Goal: Task Accomplishment & Management: Use online tool/utility

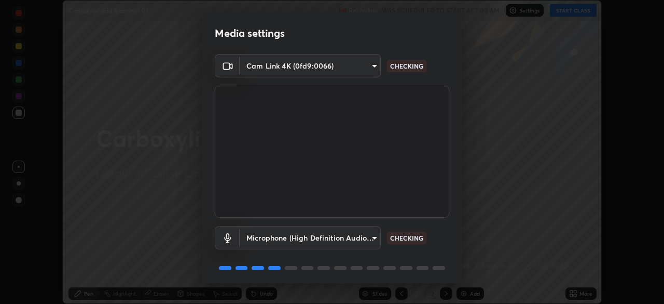
scroll to position [37, 0]
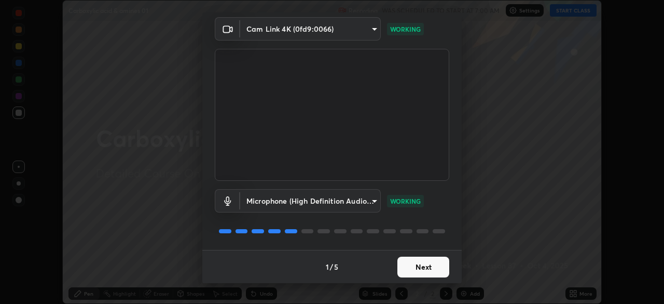
click at [423, 265] on button "Next" at bounding box center [423, 266] width 52 height 21
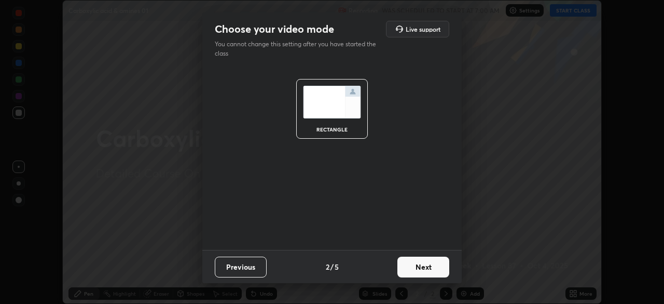
scroll to position [0, 0]
click at [419, 270] on button "Next" at bounding box center [423, 266] width 52 height 21
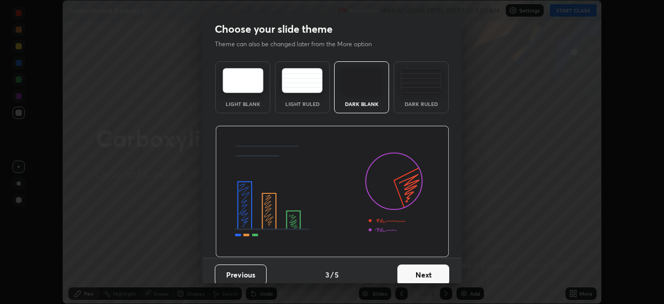
click at [420, 271] on button "Next" at bounding box center [423, 274] width 52 height 21
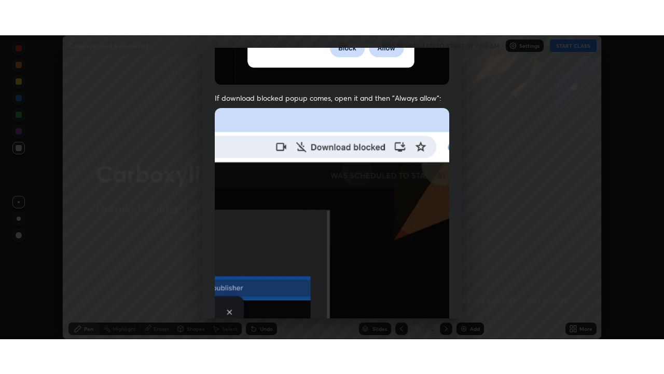
scroll to position [249, 0]
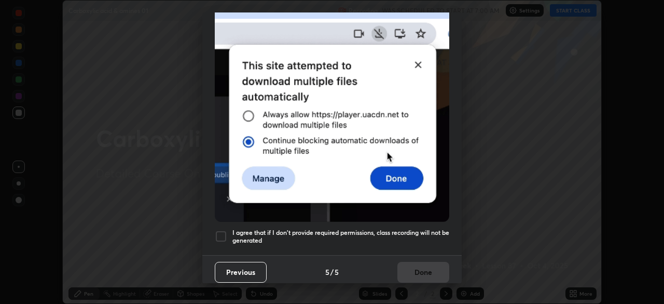
click at [410, 228] on h5 "I agree that if I don't provide required permissions, class recording will not …" at bounding box center [340, 236] width 217 height 16
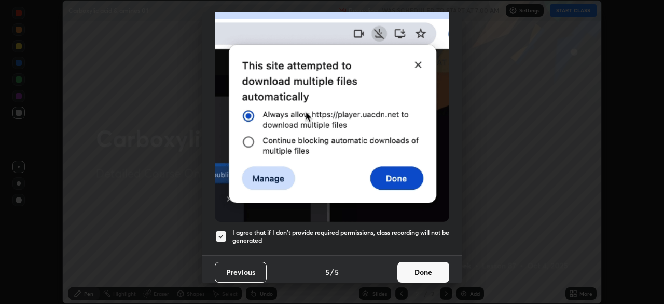
click at [424, 267] on button "Done" at bounding box center [423, 272] width 52 height 21
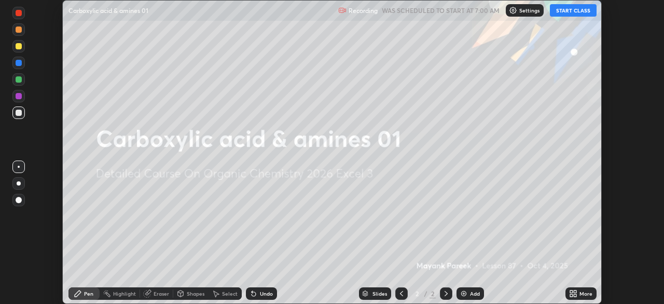
click at [466, 294] on img at bounding box center [464, 293] width 8 height 8
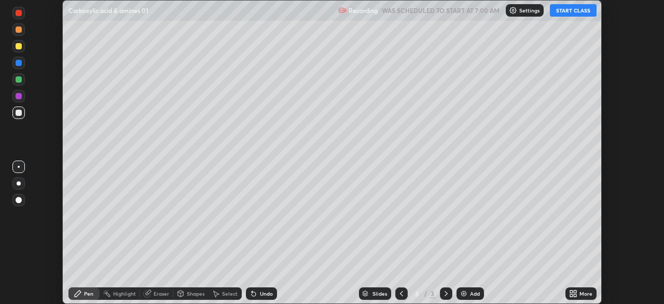
click at [570, 295] on icon at bounding box center [571, 295] width 3 height 3
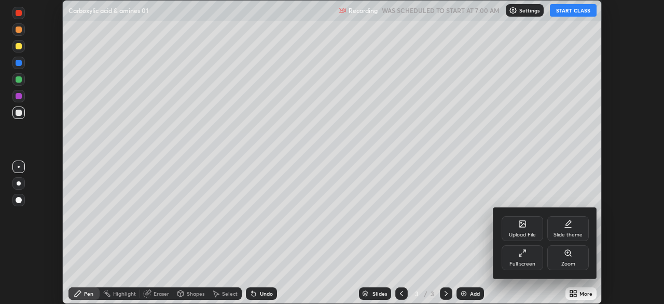
click at [522, 262] on div "Full screen" at bounding box center [523, 263] width 26 height 5
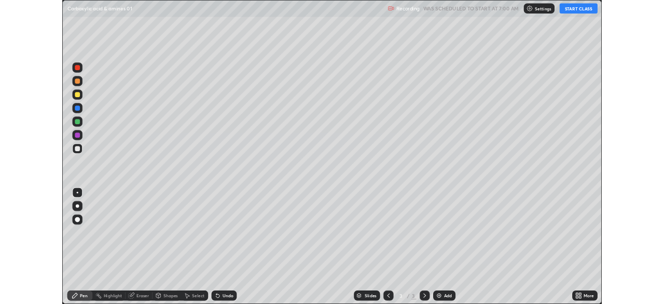
scroll to position [374, 664]
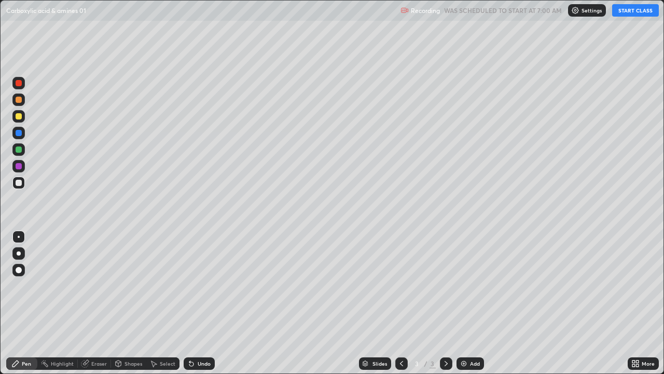
click at [620, 13] on button "START CLASS" at bounding box center [635, 10] width 47 height 12
click at [640, 303] on div "More" at bounding box center [643, 363] width 31 height 12
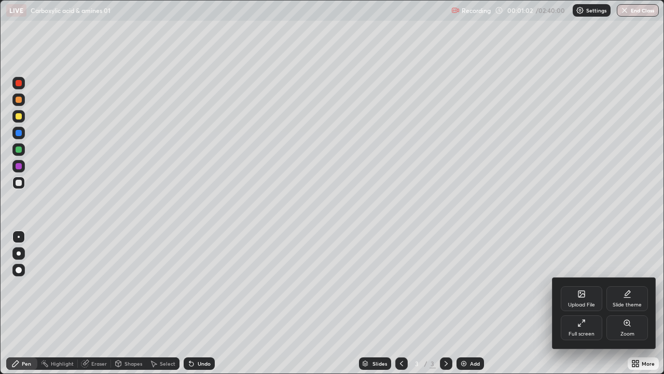
click at [578, 302] on div "Upload File" at bounding box center [581, 304] width 27 height 5
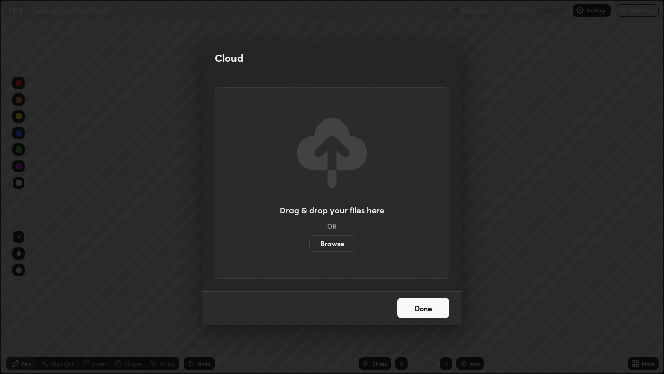
click at [341, 244] on label "Browse" at bounding box center [332, 243] width 46 height 17
click at [309, 244] on input "Browse" at bounding box center [309, 243] width 0 height 17
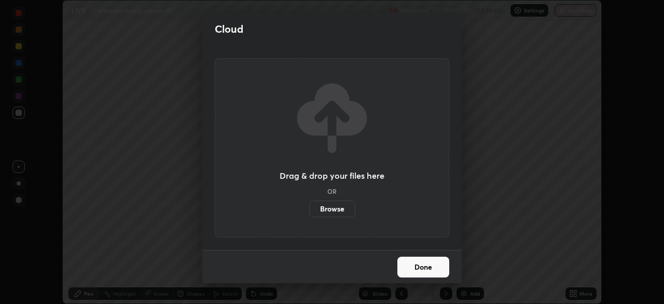
scroll to position [51583, 51222]
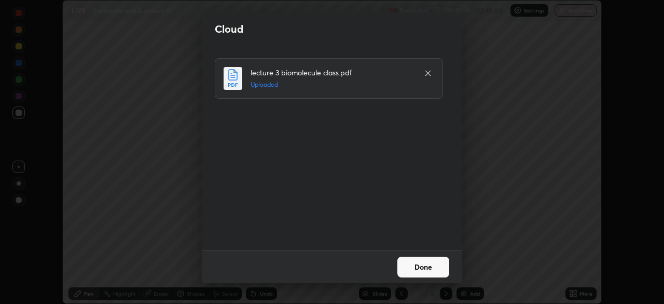
click at [428, 268] on button "Done" at bounding box center [423, 266] width 52 height 21
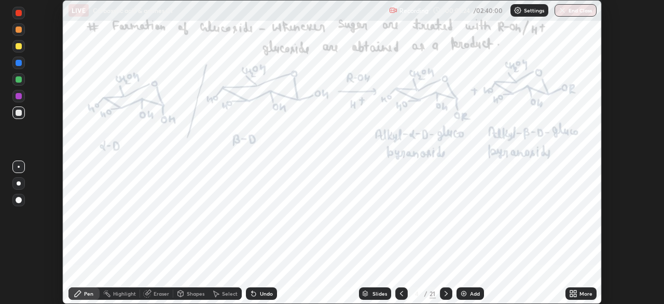
click at [383, 293] on div "Slides" at bounding box center [380, 293] width 15 height 5
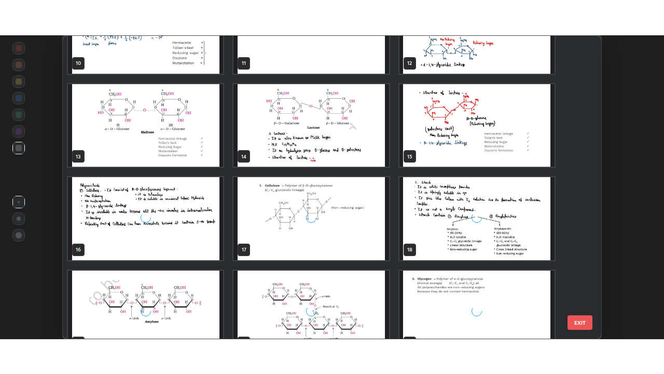
scroll to position [350, 0]
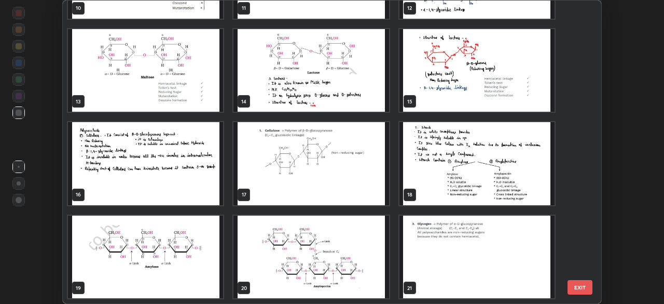
click at [584, 289] on button "EXIT" at bounding box center [580, 287] width 25 height 15
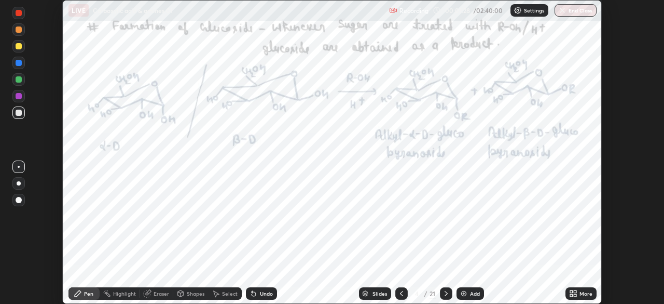
click at [575, 295] on icon at bounding box center [575, 295] width 3 height 3
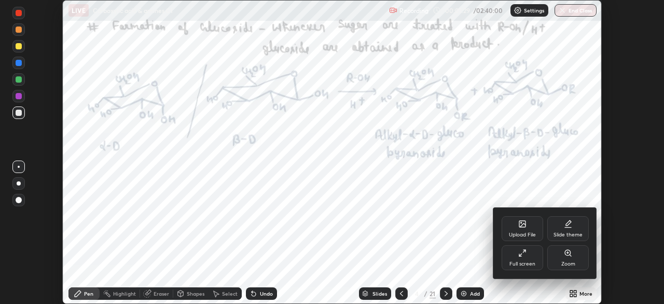
click at [517, 234] on div "Upload File" at bounding box center [522, 234] width 27 height 5
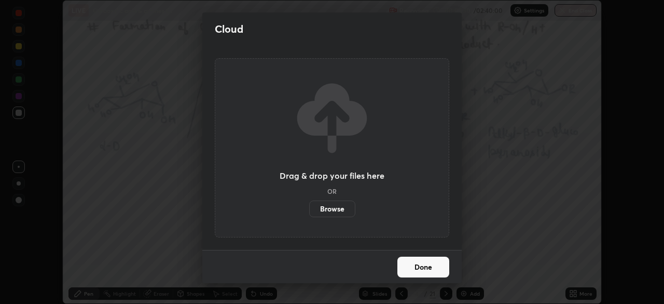
click at [329, 208] on label "Browse" at bounding box center [332, 208] width 46 height 17
click at [309, 208] on input "Browse" at bounding box center [309, 208] width 0 height 17
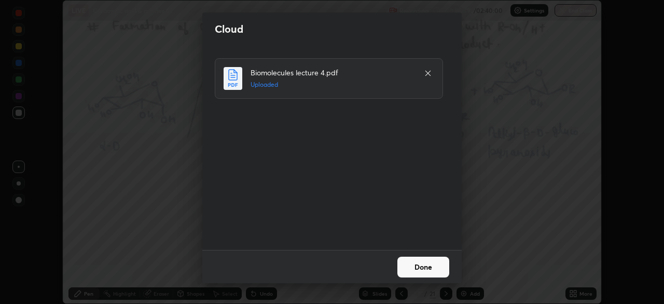
click at [414, 267] on button "Done" at bounding box center [423, 266] width 52 height 21
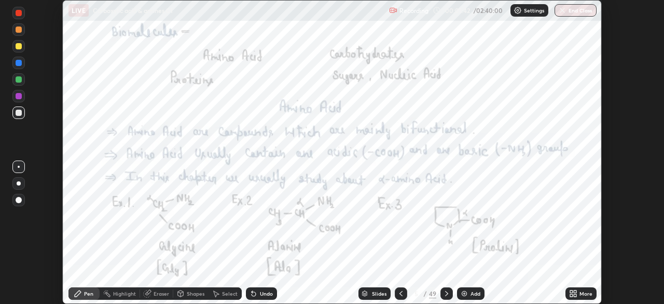
click at [571, 295] on icon at bounding box center [571, 295] width 3 height 3
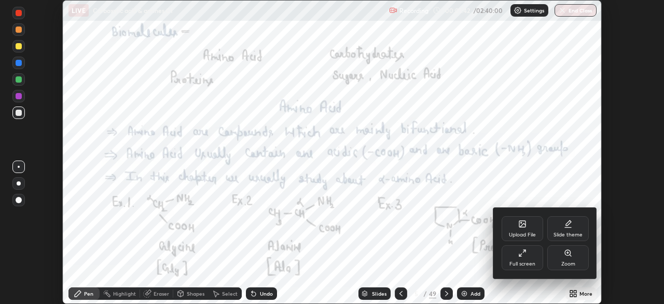
click at [517, 256] on div "Full screen" at bounding box center [523, 257] width 42 height 25
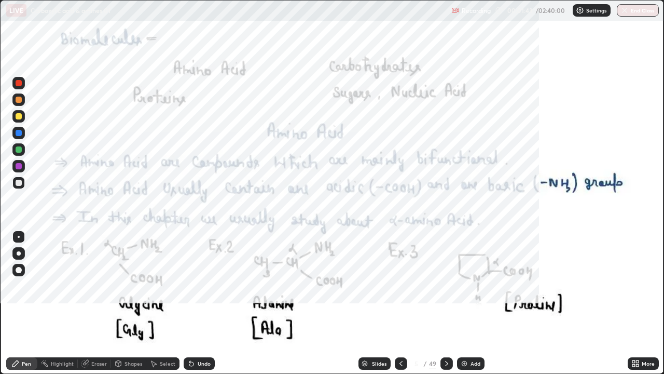
scroll to position [374, 664]
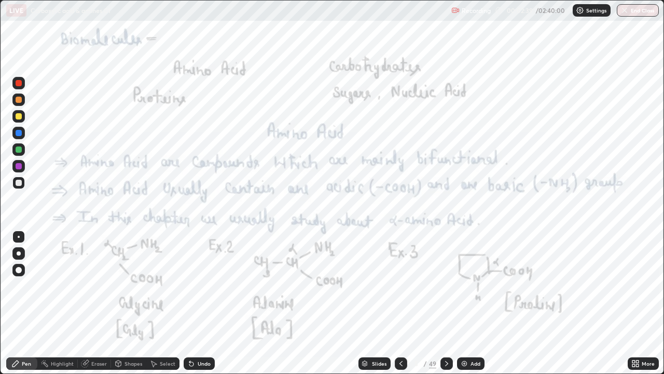
click at [445, 303] on icon at bounding box center [446, 363] width 3 height 5
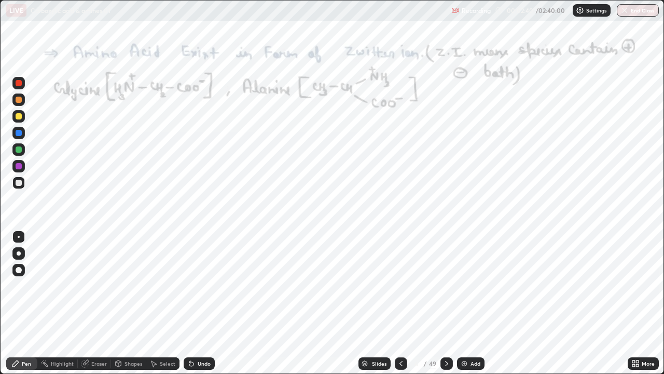
click at [447, 303] on icon at bounding box center [447, 363] width 8 height 8
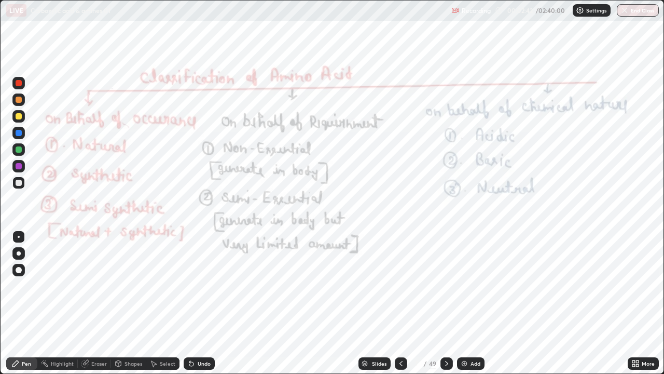
click at [445, 303] on icon at bounding box center [447, 363] width 8 height 8
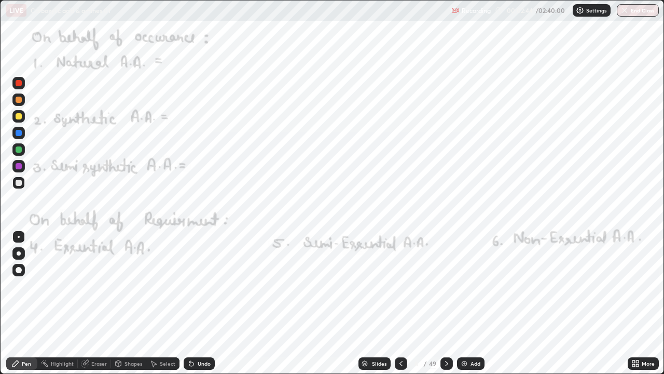
click at [444, 303] on icon at bounding box center [447, 363] width 8 height 8
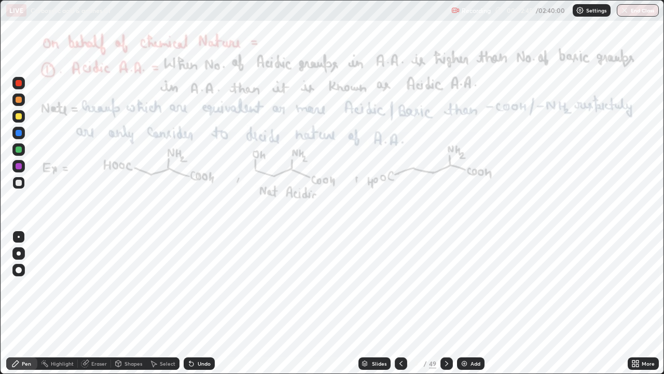
click at [445, 303] on icon at bounding box center [447, 363] width 8 height 8
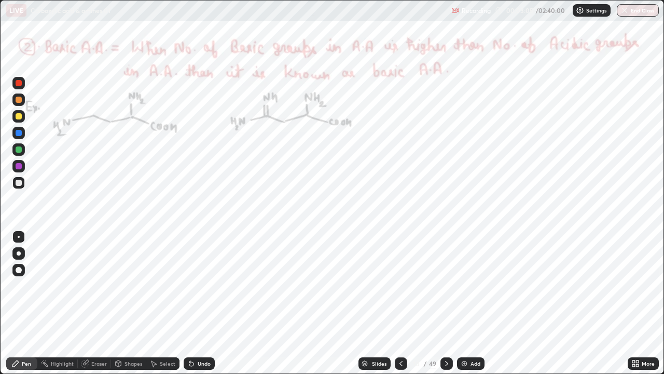
click at [445, 303] on icon at bounding box center [447, 363] width 8 height 8
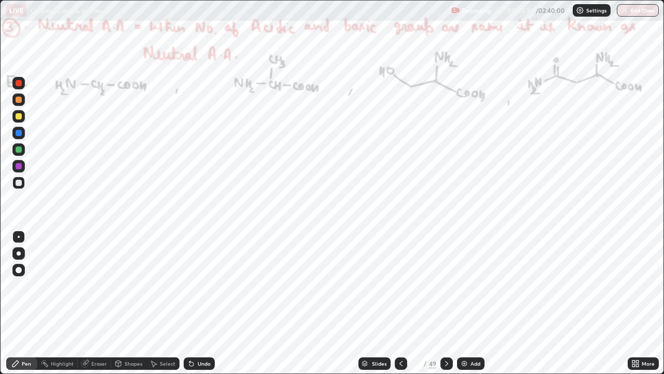
click at [445, 303] on icon at bounding box center [447, 363] width 8 height 8
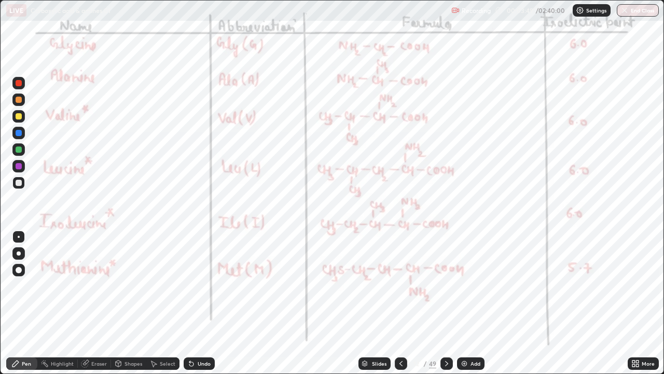
click at [20, 84] on div at bounding box center [19, 83] width 6 height 6
click at [447, 303] on icon at bounding box center [447, 363] width 8 height 8
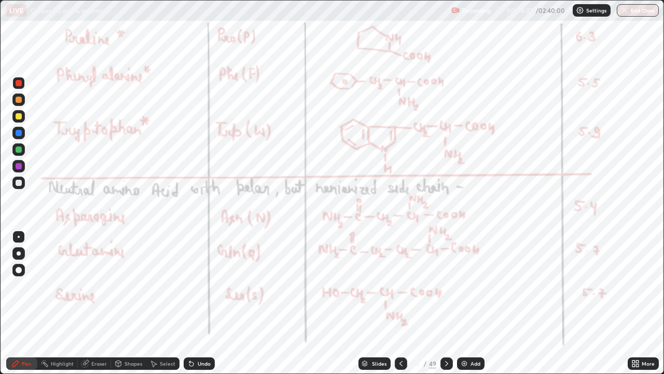
click at [446, 303] on icon at bounding box center [446, 363] width 3 height 5
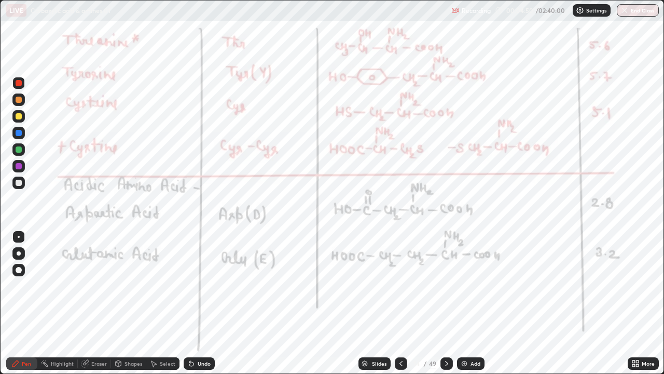
click at [450, 303] on div at bounding box center [447, 363] width 12 height 12
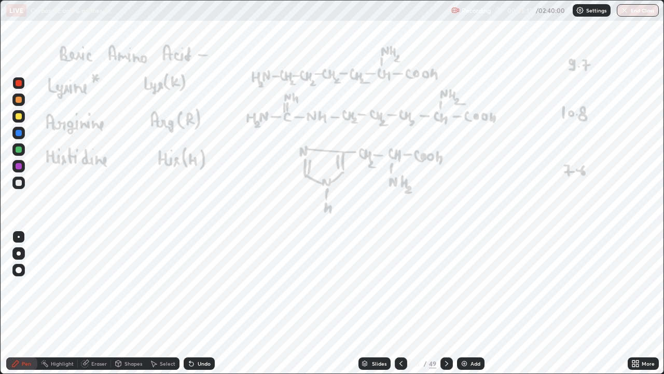
click at [445, 303] on icon at bounding box center [447, 363] width 8 height 8
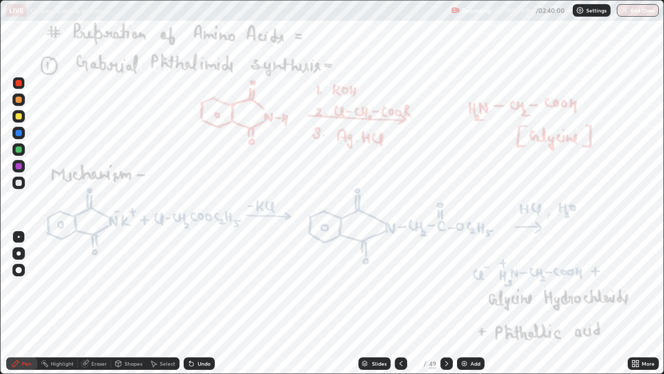
click at [445, 303] on icon at bounding box center [447, 363] width 8 height 8
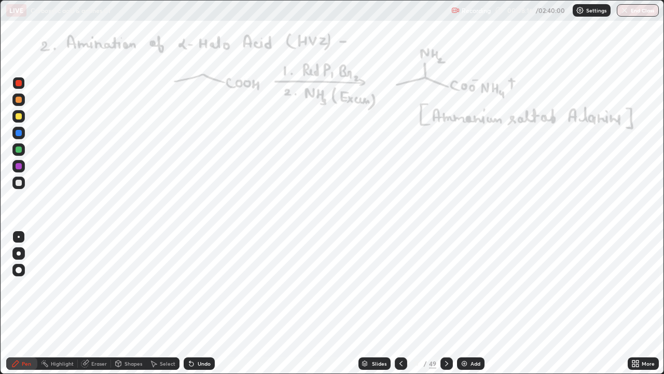
click at [446, 303] on icon at bounding box center [447, 363] width 8 height 8
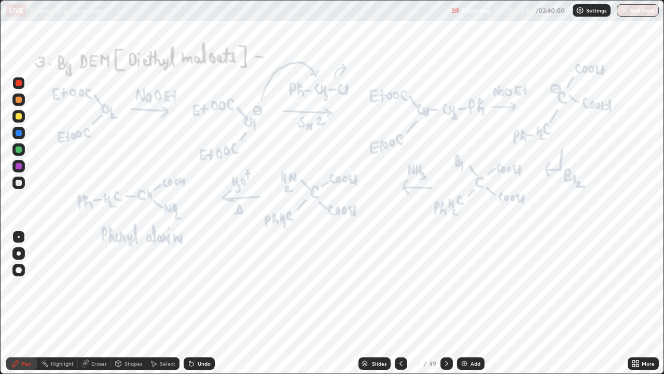
click at [202, 303] on div "Undo" at bounding box center [204, 363] width 13 height 5
click at [447, 303] on icon at bounding box center [447, 363] width 8 height 8
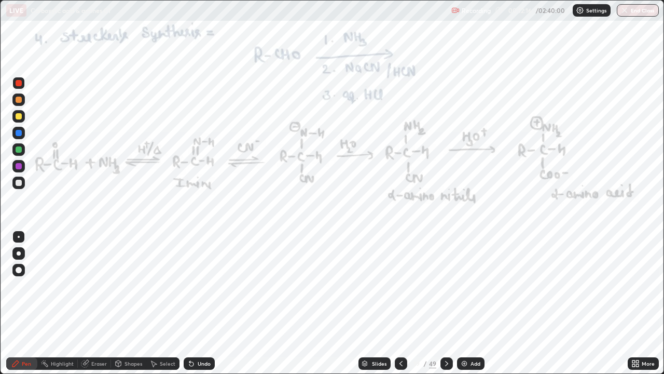
click at [445, 303] on icon at bounding box center [447, 363] width 8 height 8
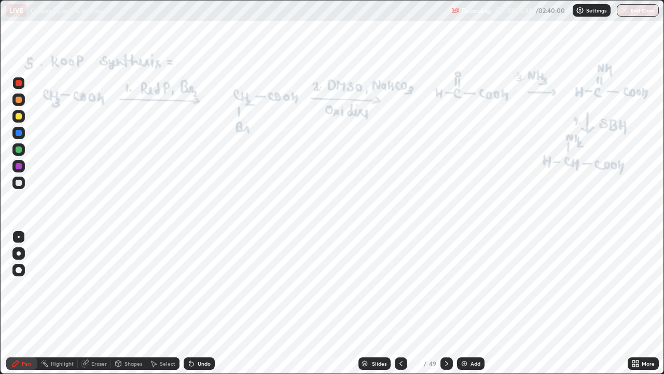
click at [400, 303] on icon at bounding box center [401, 363] width 8 height 8
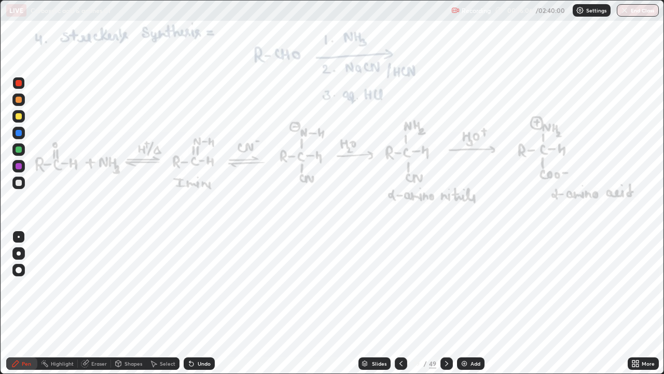
click at [449, 303] on icon at bounding box center [447, 363] width 8 height 8
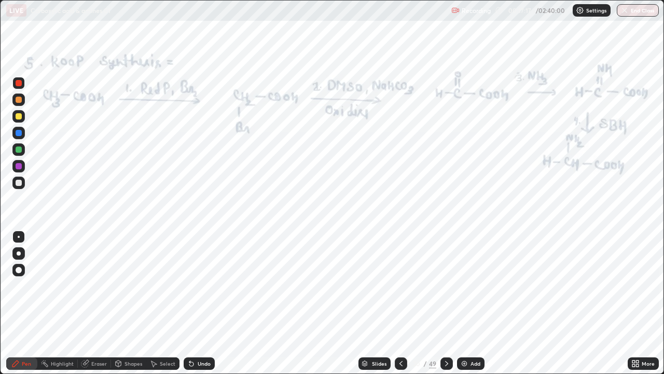
click at [445, 303] on icon at bounding box center [447, 363] width 8 height 8
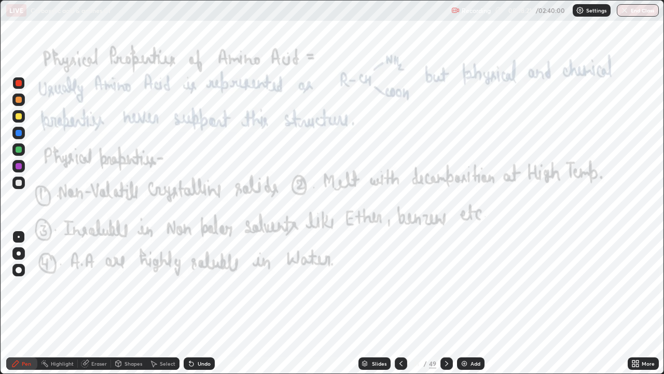
click at [446, 303] on icon at bounding box center [446, 363] width 3 height 5
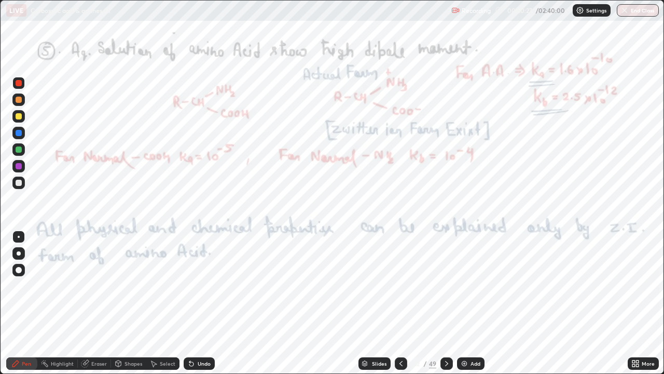
click at [446, 303] on icon at bounding box center [446, 363] width 3 height 5
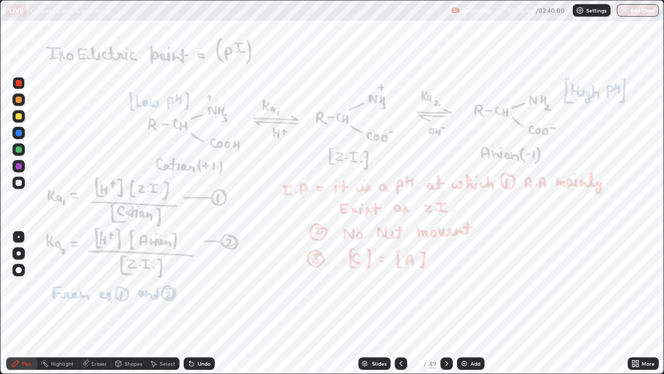
click at [446, 303] on icon at bounding box center [447, 363] width 8 height 8
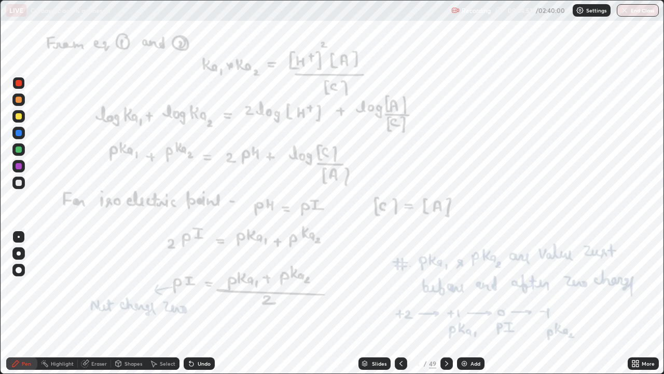
click at [395, 303] on div at bounding box center [401, 363] width 12 height 12
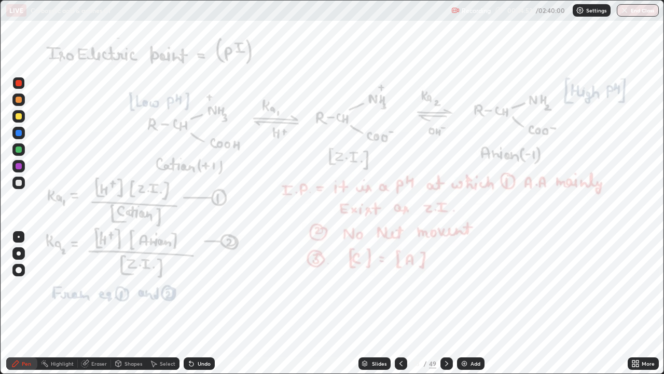
click at [99, 303] on div "Eraser" at bounding box center [99, 363] width 16 height 5
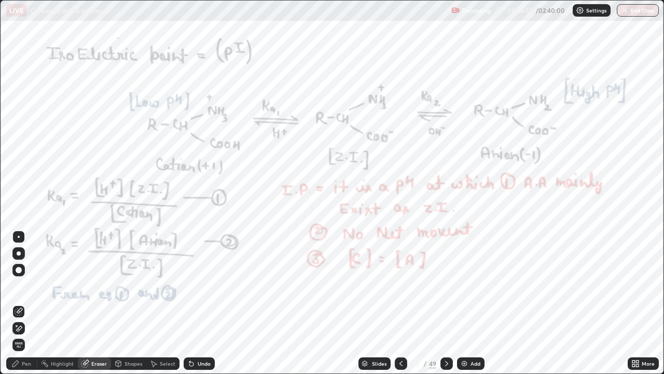
click at [27, 303] on div "Pen" at bounding box center [26, 363] width 9 height 5
click at [26, 303] on div "Pen" at bounding box center [26, 363] width 9 height 5
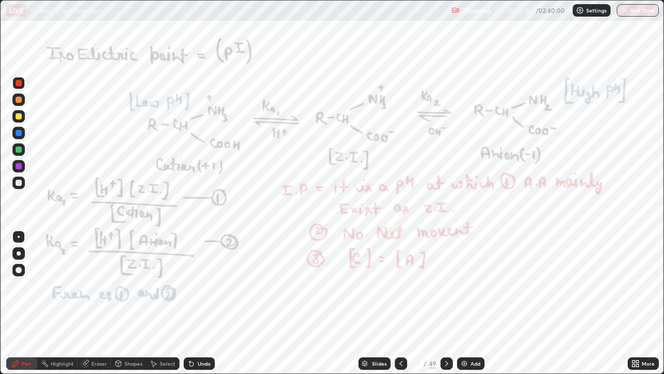
click at [446, 303] on icon at bounding box center [447, 363] width 8 height 8
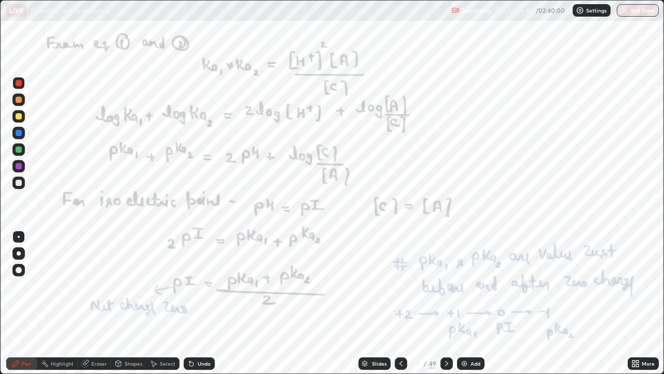
click at [443, 303] on icon at bounding box center [447, 363] width 8 height 8
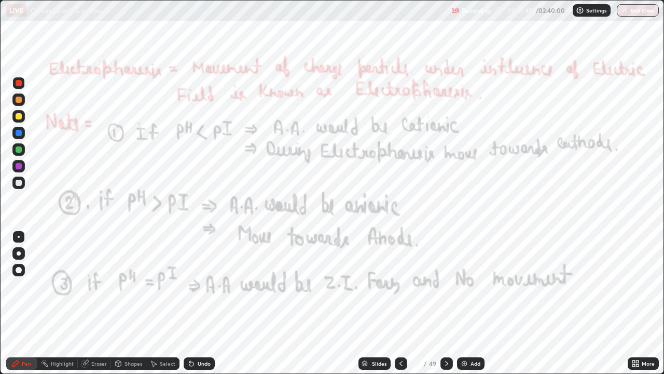
click at [400, 303] on icon at bounding box center [401, 363] width 8 height 8
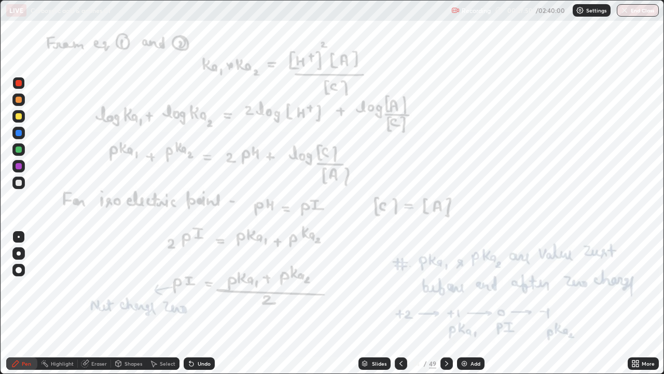
click at [395, 303] on div at bounding box center [401, 363] width 12 height 12
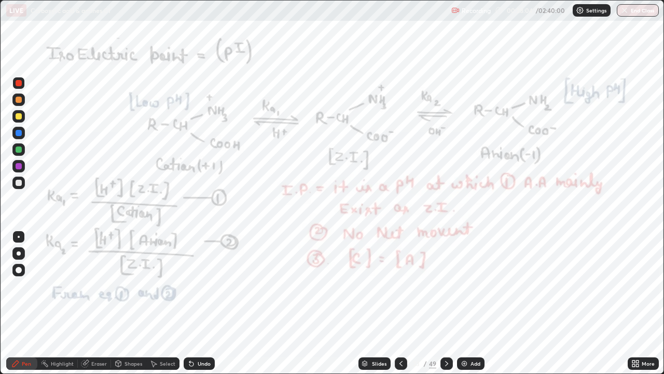
click at [447, 303] on icon at bounding box center [447, 363] width 8 height 8
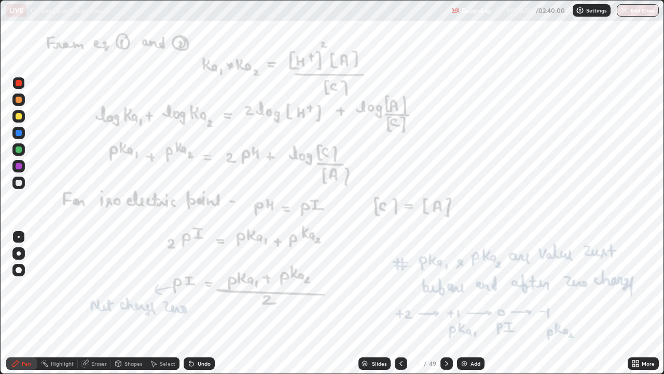
click at [444, 303] on icon at bounding box center [447, 363] width 8 height 8
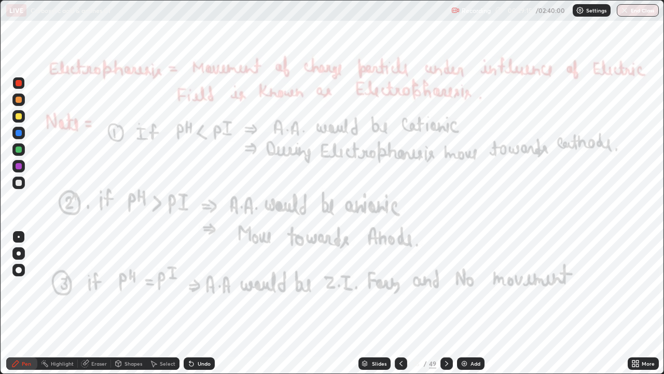
click at [445, 303] on icon at bounding box center [447, 363] width 8 height 8
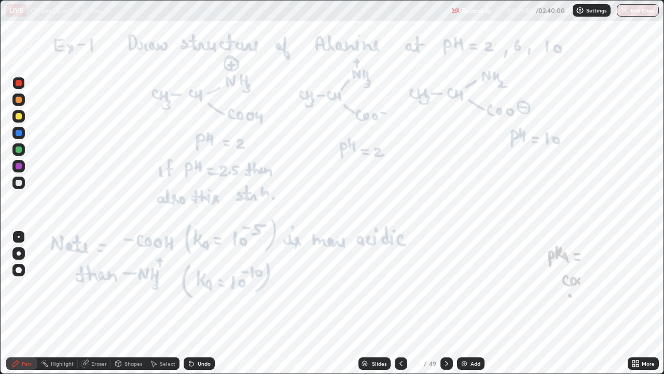
click at [401, 303] on icon at bounding box center [401, 363] width 8 height 8
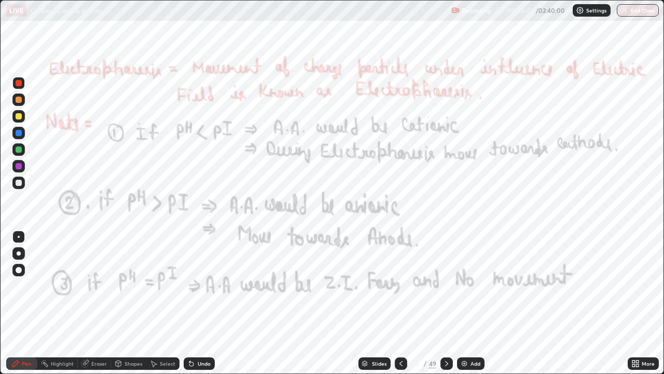
click at [446, 303] on icon at bounding box center [447, 363] width 8 height 8
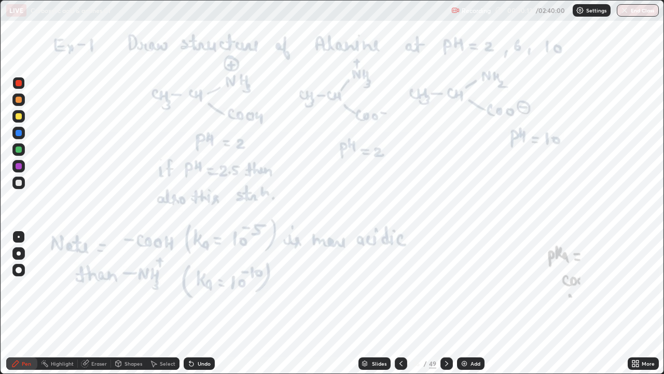
click at [400, 303] on icon at bounding box center [401, 363] width 8 height 8
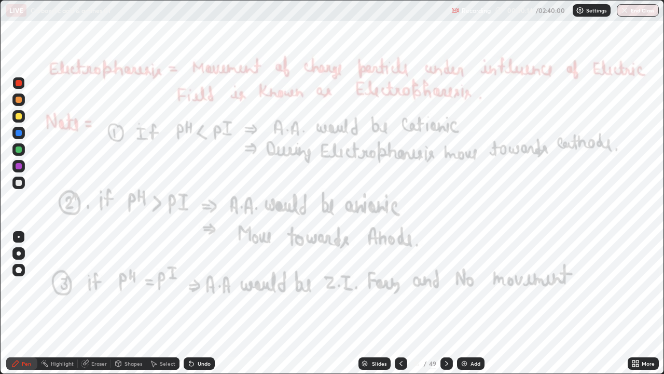
click at [400, 303] on icon at bounding box center [401, 363] width 8 height 8
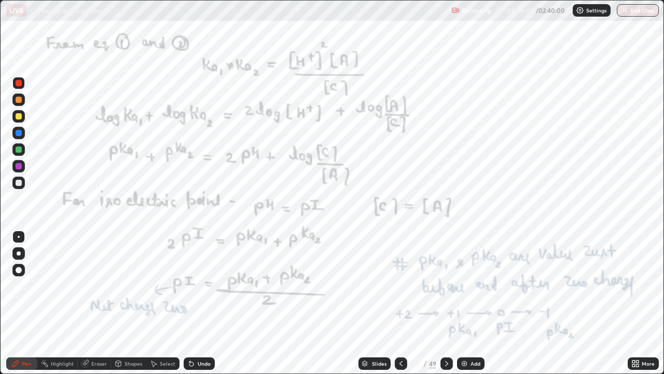
click at [401, 303] on icon at bounding box center [401, 363] width 8 height 8
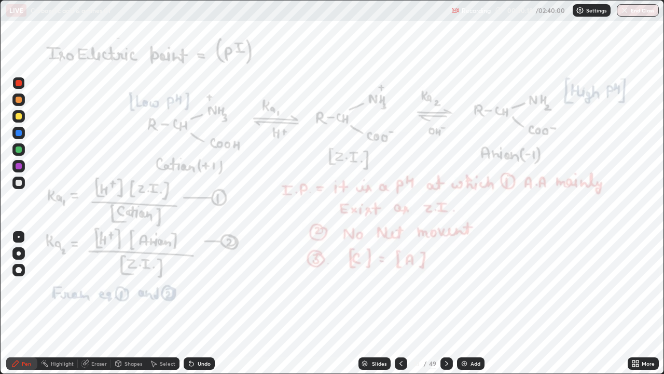
click at [445, 303] on icon at bounding box center [447, 363] width 8 height 8
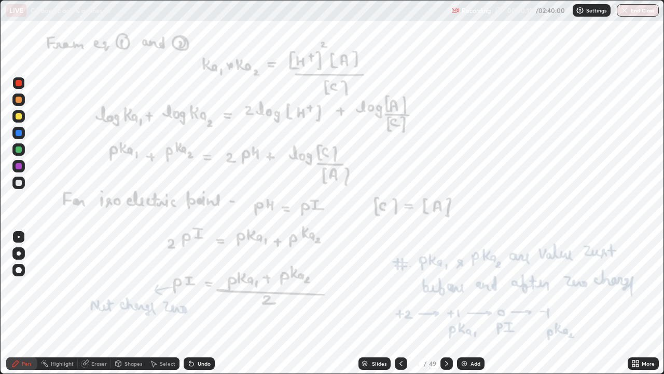
click at [445, 303] on icon at bounding box center [447, 363] width 8 height 8
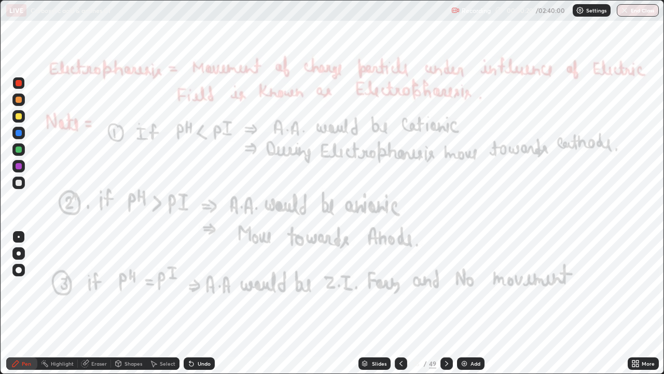
click at [445, 303] on icon at bounding box center [447, 363] width 8 height 8
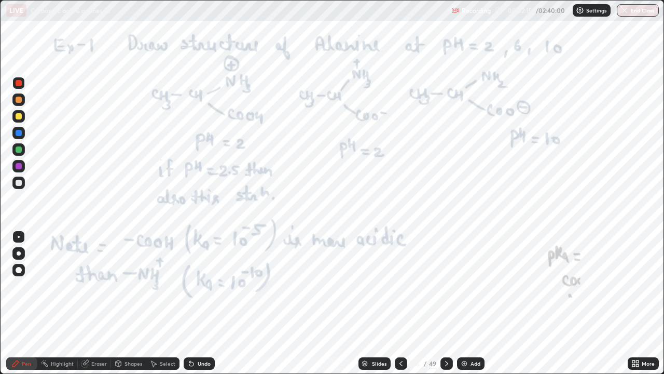
click at [445, 303] on icon at bounding box center [447, 363] width 8 height 8
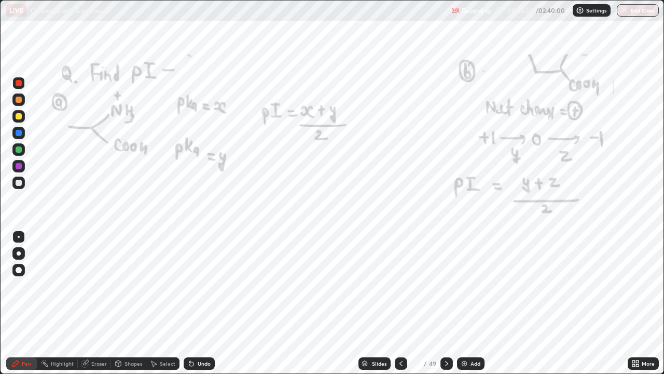
click at [445, 303] on icon at bounding box center [447, 363] width 8 height 8
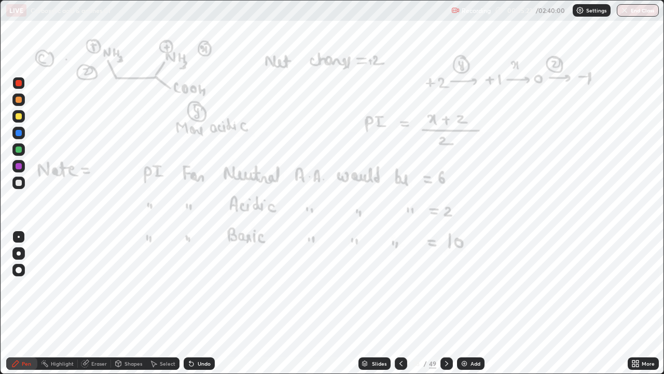
click at [445, 303] on icon at bounding box center [446, 363] width 3 height 5
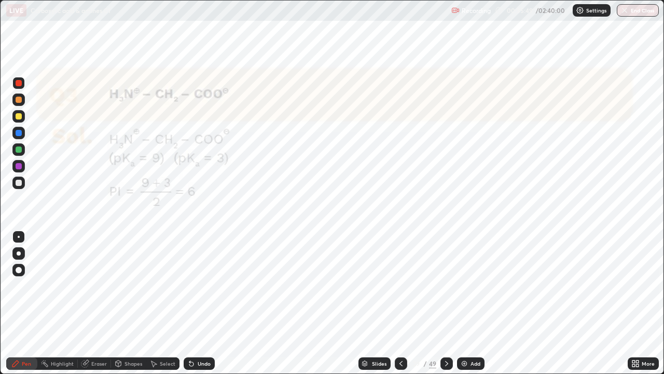
click at [445, 303] on icon at bounding box center [447, 363] width 8 height 8
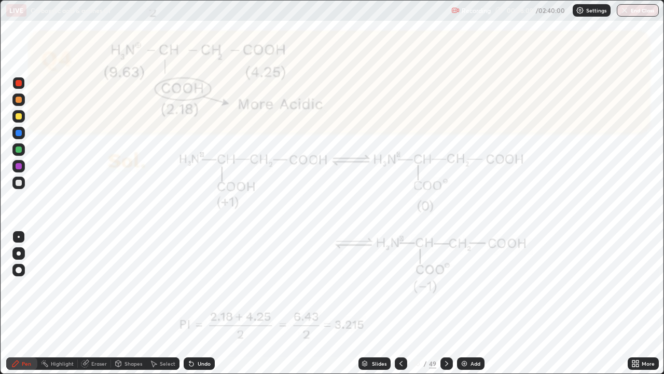
click at [450, 303] on div at bounding box center [447, 363] width 12 height 12
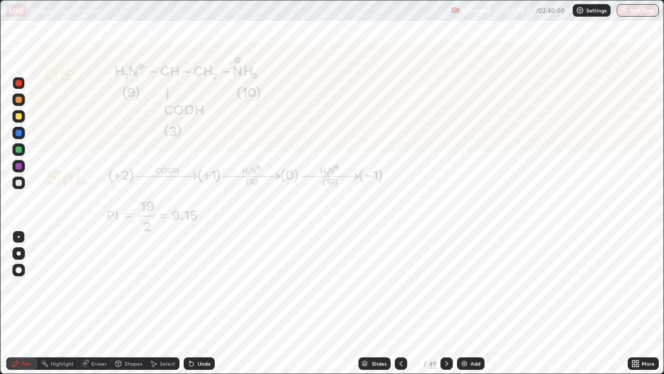
click at [445, 303] on icon at bounding box center [447, 363] width 8 height 8
click at [443, 303] on div at bounding box center [447, 363] width 12 height 12
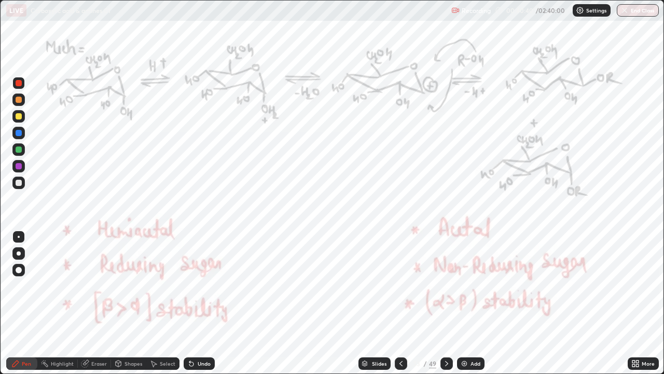
click at [447, 303] on icon at bounding box center [447, 363] width 8 height 8
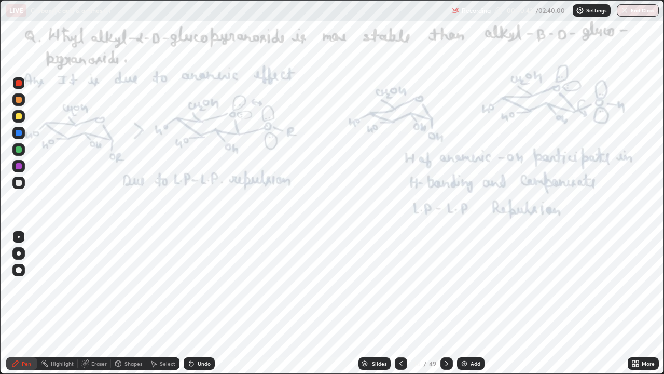
click at [405, 303] on div at bounding box center [401, 363] width 12 height 12
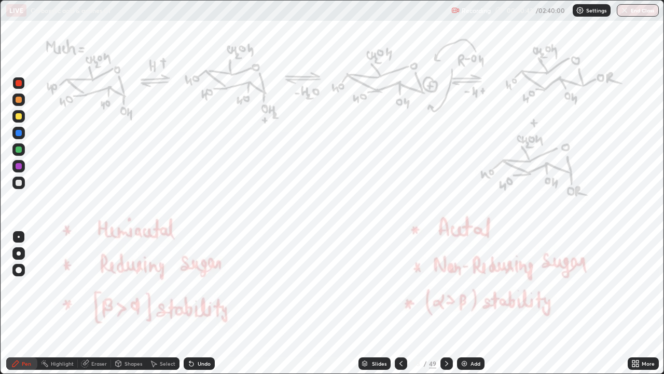
click at [385, 303] on div "Slides" at bounding box center [379, 363] width 15 height 5
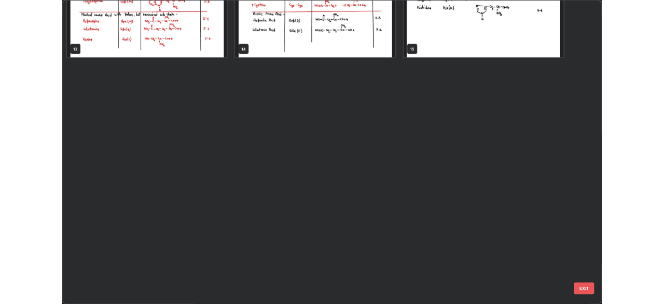
scroll to position [0, 0]
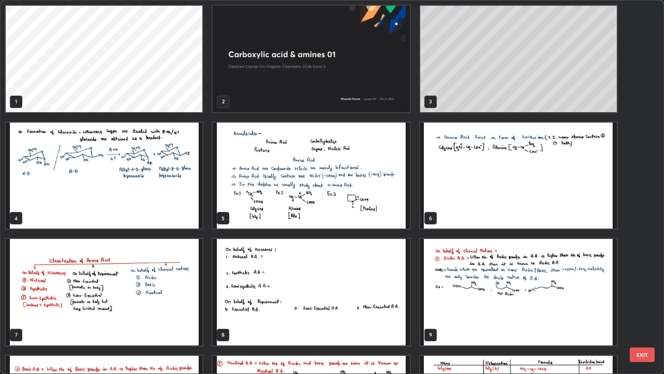
click at [637, 303] on button "EXIT" at bounding box center [642, 354] width 25 height 15
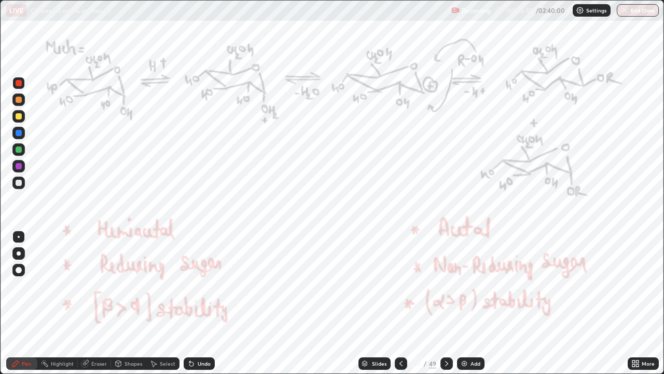
click at [638, 303] on icon at bounding box center [637, 361] width 3 height 3
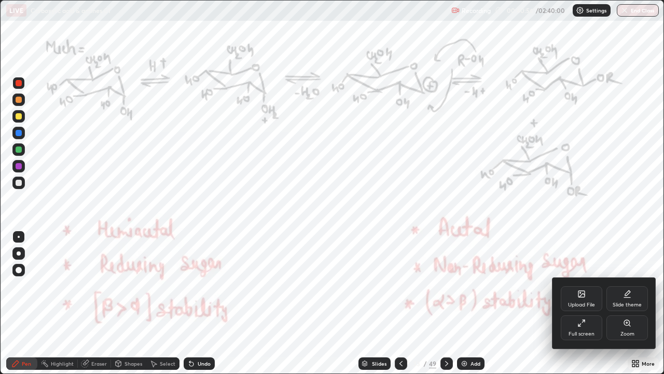
click at [584, 299] on div "Upload File" at bounding box center [582, 298] width 42 height 25
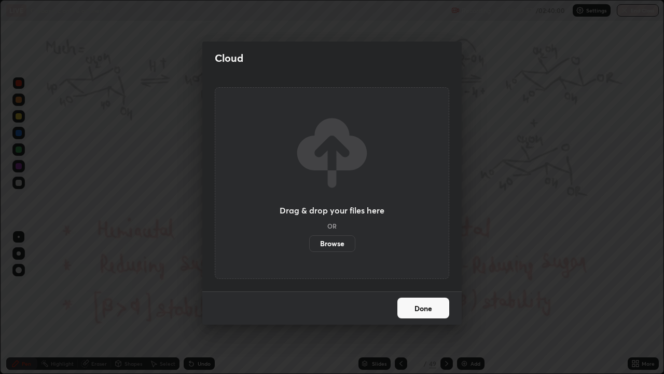
click at [429, 302] on button "Done" at bounding box center [423, 307] width 52 height 21
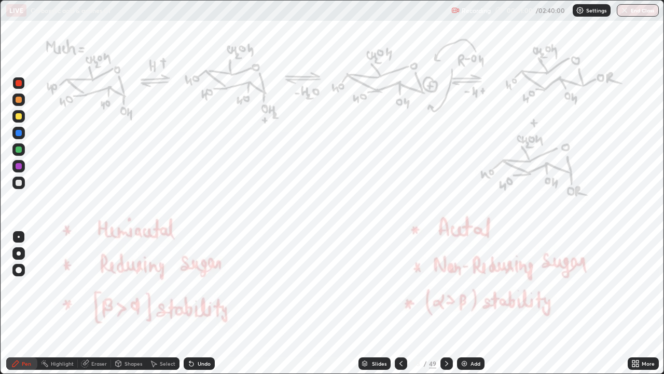
click at [634, 303] on icon at bounding box center [633, 361] width 3 height 3
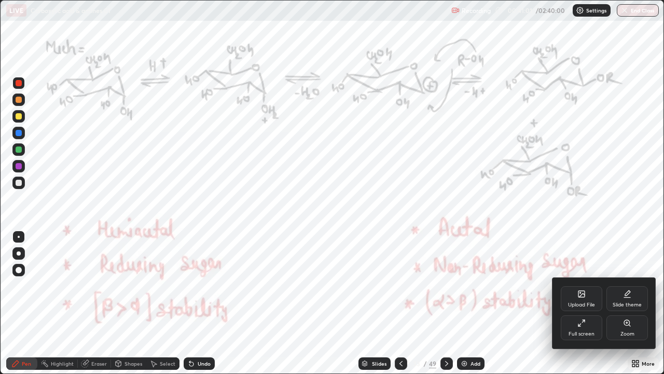
click at [573, 303] on div "Upload File" at bounding box center [581, 304] width 27 height 5
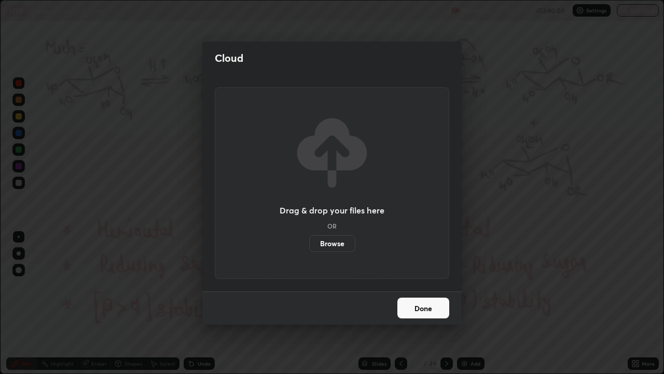
click at [343, 243] on label "Browse" at bounding box center [332, 243] width 46 height 17
click at [309, 243] on input "Browse" at bounding box center [309, 243] width 0 height 17
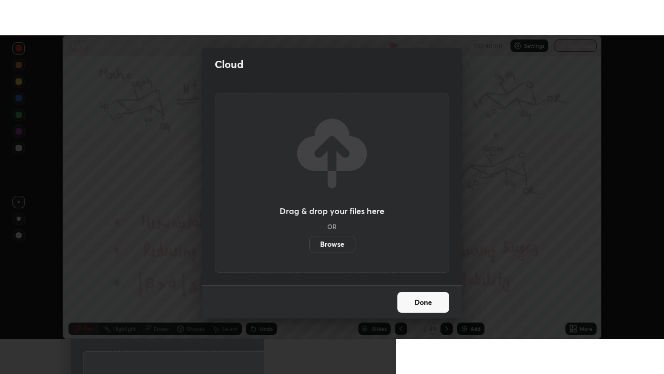
scroll to position [51583, 51222]
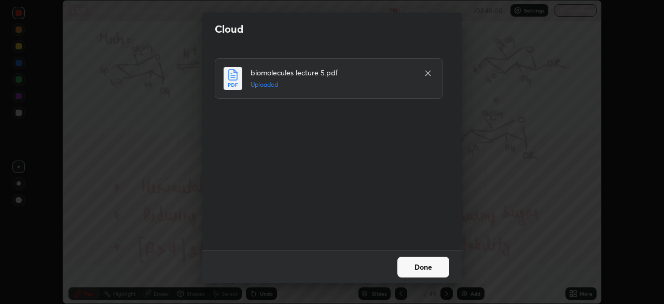
click at [409, 266] on button "Done" at bounding box center [423, 266] width 52 height 21
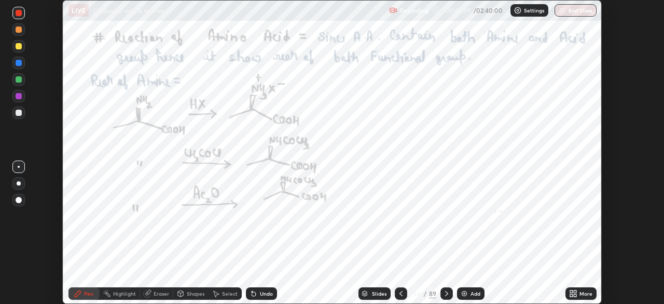
click at [576, 292] on icon at bounding box center [575, 291] width 3 height 3
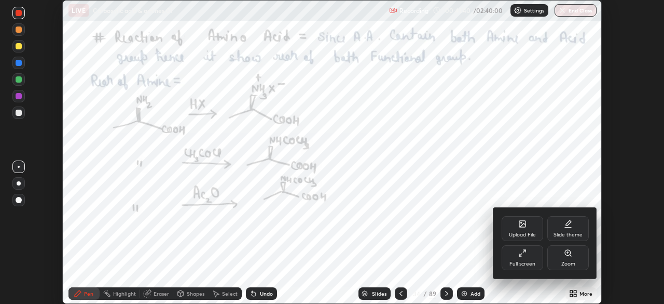
click at [524, 255] on icon at bounding box center [522, 253] width 8 height 8
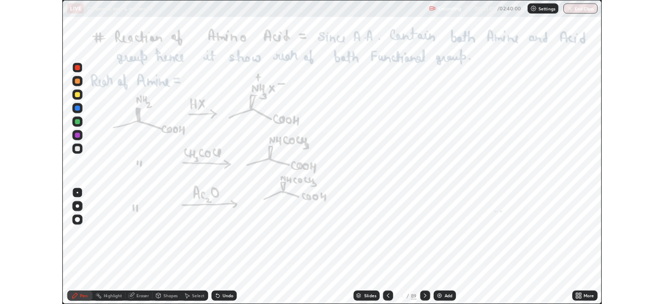
scroll to position [374, 664]
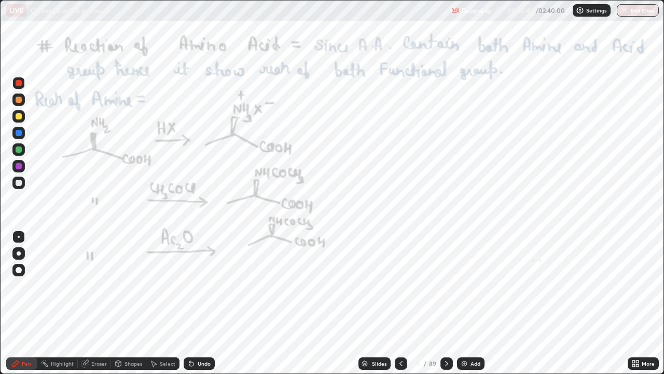
click at [18, 81] on div at bounding box center [19, 83] width 6 height 6
click at [198, 303] on div "Undo" at bounding box center [199, 363] width 31 height 12
click at [195, 303] on div "Undo" at bounding box center [199, 363] width 31 height 12
click at [193, 303] on icon at bounding box center [191, 363] width 8 height 8
click at [192, 303] on icon at bounding box center [191, 363] width 8 height 8
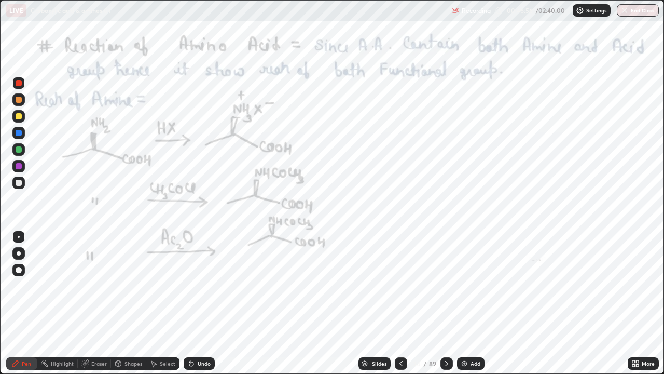
click at [443, 303] on div at bounding box center [447, 363] width 12 height 12
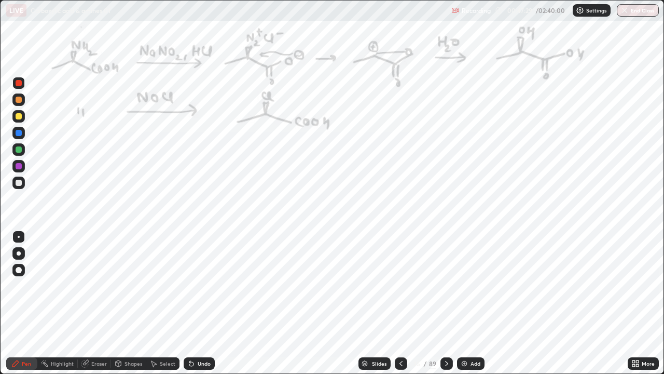
click at [194, 303] on icon at bounding box center [191, 363] width 8 height 8
click at [198, 303] on div "Undo" at bounding box center [204, 363] width 13 height 5
click at [446, 303] on icon at bounding box center [447, 363] width 8 height 8
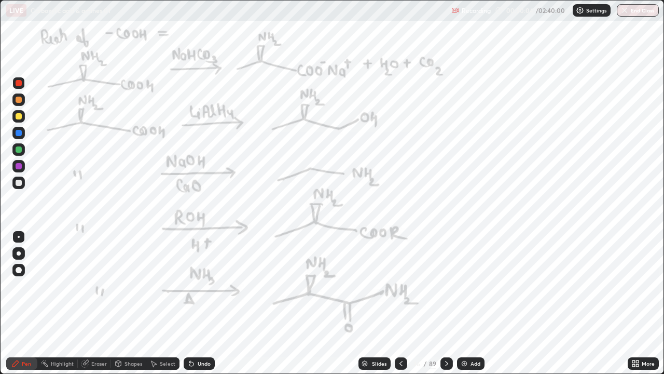
click at [446, 303] on icon at bounding box center [447, 363] width 8 height 8
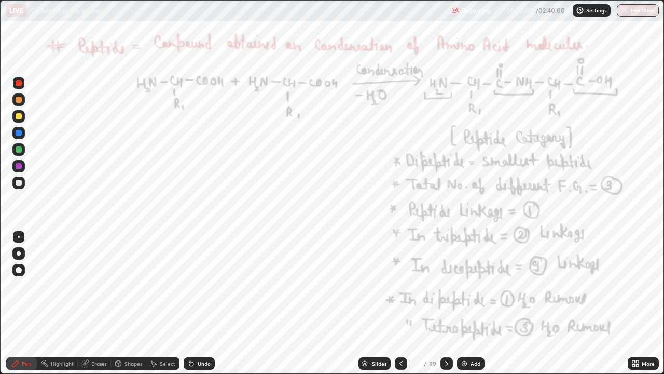
click at [20, 83] on div at bounding box center [19, 83] width 6 height 6
click at [21, 81] on div at bounding box center [19, 83] width 6 height 6
click at [18, 85] on div at bounding box center [19, 83] width 6 height 6
click at [198, 303] on div "Undo" at bounding box center [204, 363] width 13 height 5
click at [191, 303] on div "Undo" at bounding box center [199, 363] width 31 height 12
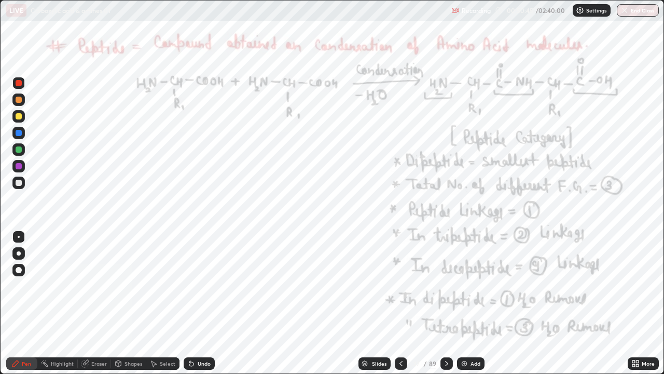
click at [21, 81] on div at bounding box center [19, 83] width 6 height 6
click at [21, 82] on div at bounding box center [19, 83] width 6 height 6
click at [199, 303] on div "Undo" at bounding box center [204, 363] width 13 height 5
click at [192, 303] on icon at bounding box center [191, 364] width 4 height 4
click at [189, 303] on icon at bounding box center [191, 364] width 4 height 4
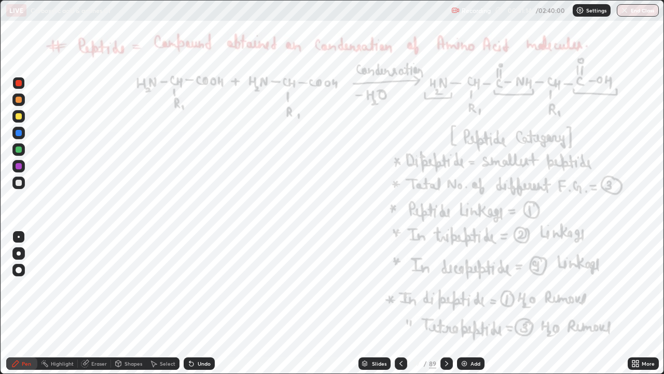
click at [101, 303] on div "Eraser" at bounding box center [99, 363] width 16 height 5
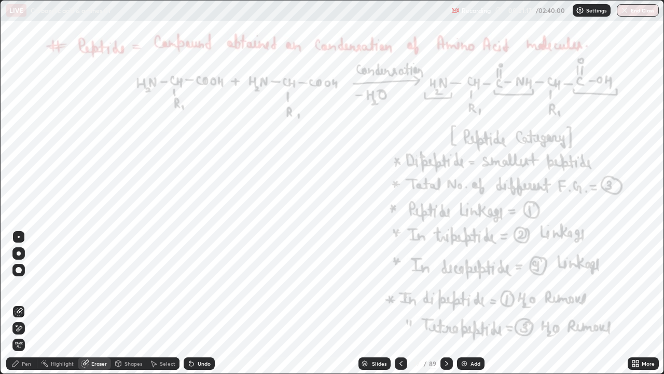
click at [27, 303] on div "Pen" at bounding box center [26, 363] width 9 height 5
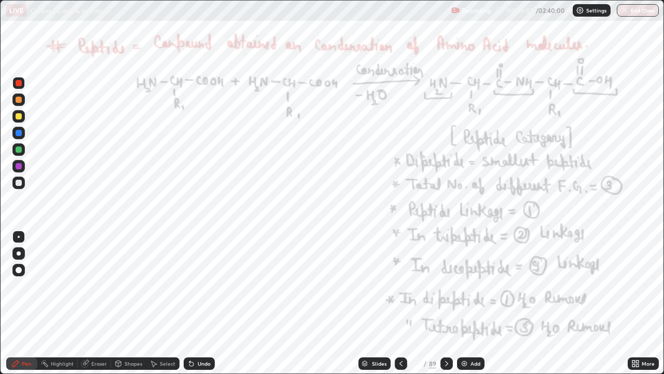
click at [446, 303] on icon at bounding box center [447, 363] width 8 height 8
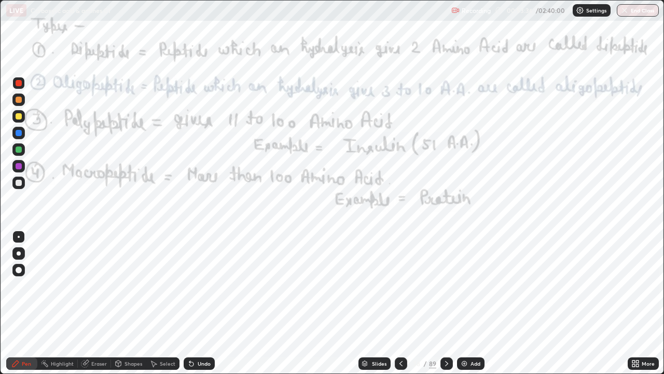
click at [446, 303] on icon at bounding box center [447, 363] width 8 height 8
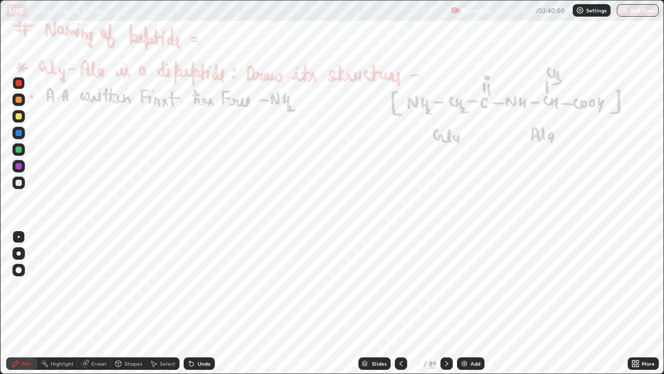
click at [194, 303] on icon at bounding box center [191, 363] width 8 height 8
click at [446, 303] on icon at bounding box center [447, 363] width 8 height 8
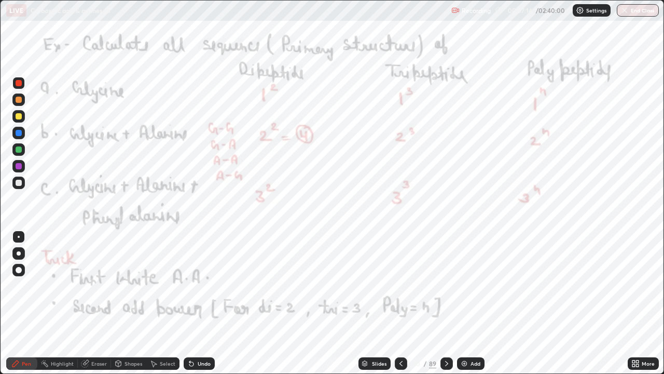
click at [205, 303] on div "Undo" at bounding box center [204, 363] width 13 height 5
click at [203, 303] on div "Undo" at bounding box center [204, 363] width 13 height 5
click at [201, 303] on div "Undo" at bounding box center [204, 363] width 13 height 5
click at [446, 303] on icon at bounding box center [447, 363] width 8 height 8
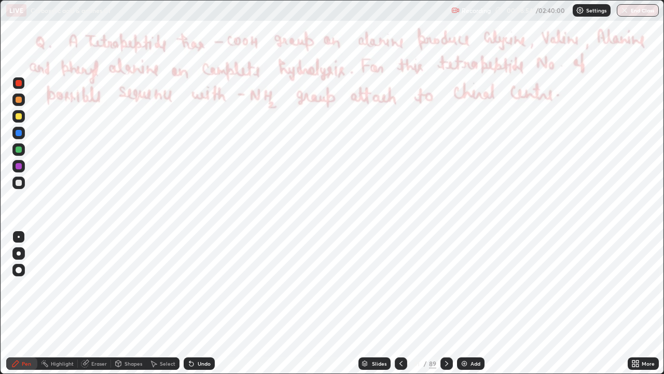
click at [23, 303] on div "Pen" at bounding box center [26, 363] width 9 height 5
click at [20, 84] on div at bounding box center [19, 83] width 6 height 6
click at [96, 303] on div "Eraser" at bounding box center [99, 363] width 16 height 5
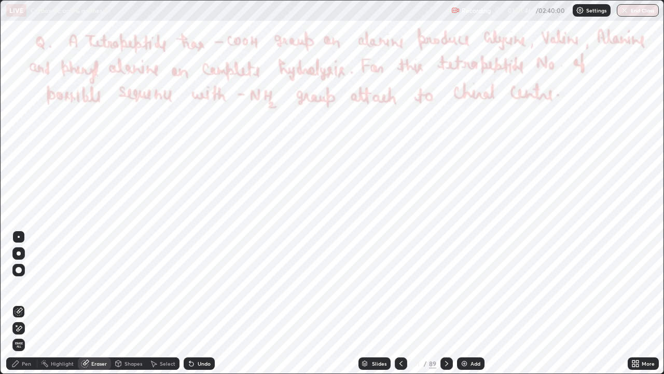
click at [29, 303] on div "Pen" at bounding box center [26, 363] width 9 height 5
click at [31, 303] on div "Pen" at bounding box center [21, 363] width 31 height 12
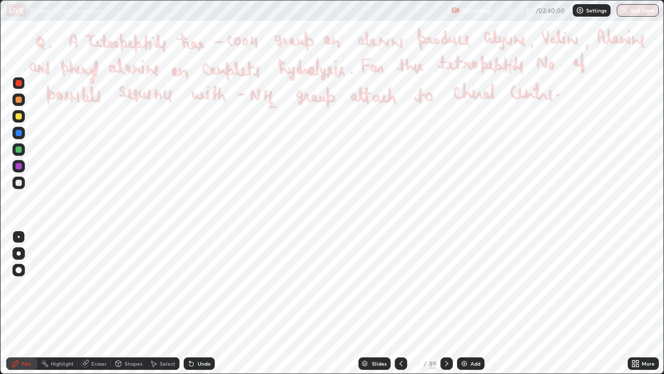
click at [445, 303] on icon at bounding box center [447, 363] width 8 height 8
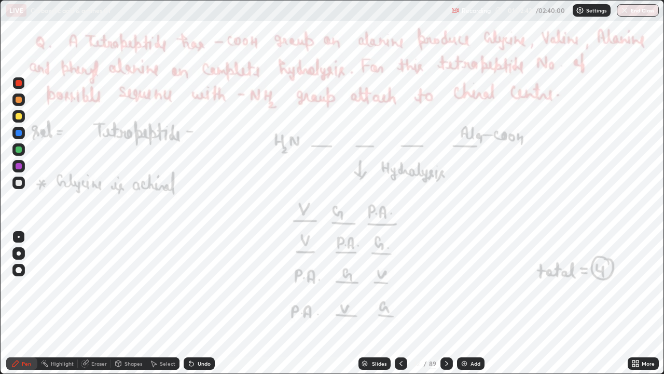
click at [446, 303] on icon at bounding box center [447, 363] width 8 height 8
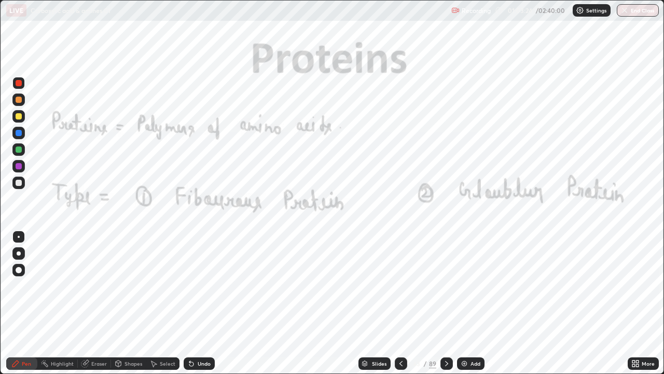
click at [101, 303] on div "Eraser" at bounding box center [99, 363] width 16 height 5
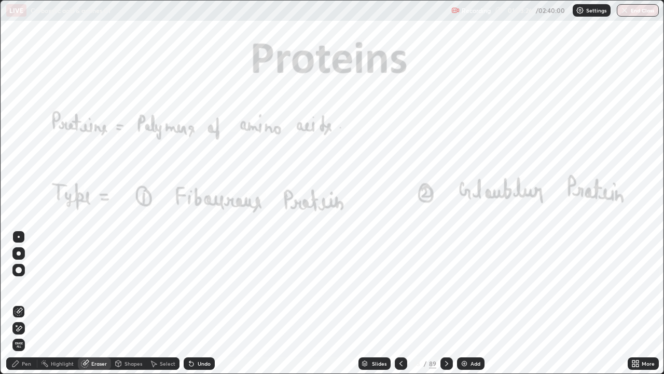
click at [27, 303] on div "Pen" at bounding box center [26, 363] width 9 height 5
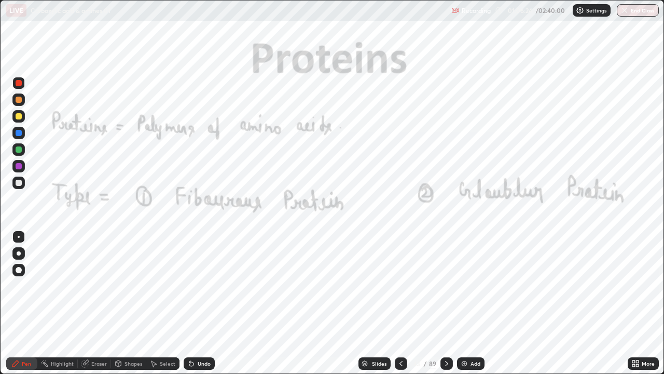
click at [400, 303] on icon at bounding box center [401, 363] width 8 height 8
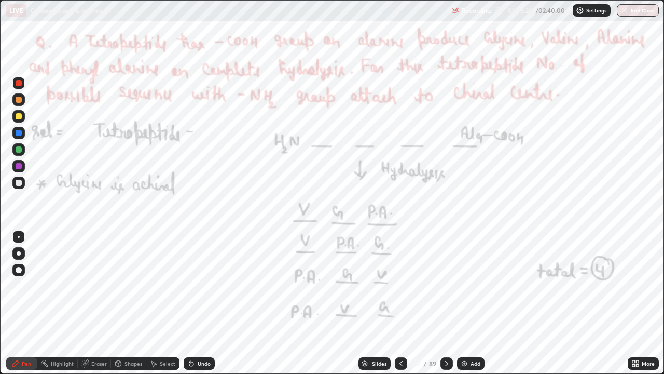
click at [395, 303] on div at bounding box center [401, 363] width 12 height 12
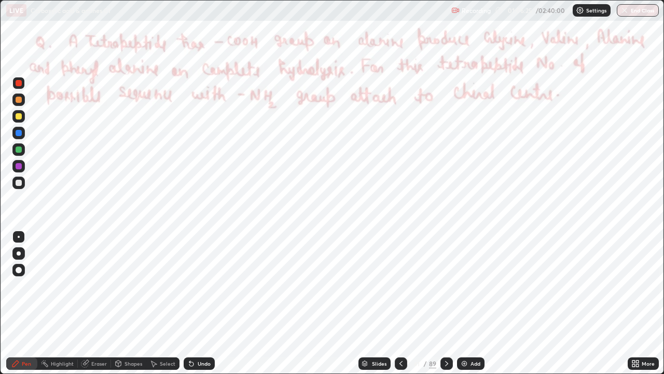
click at [395, 303] on div at bounding box center [401, 363] width 12 height 12
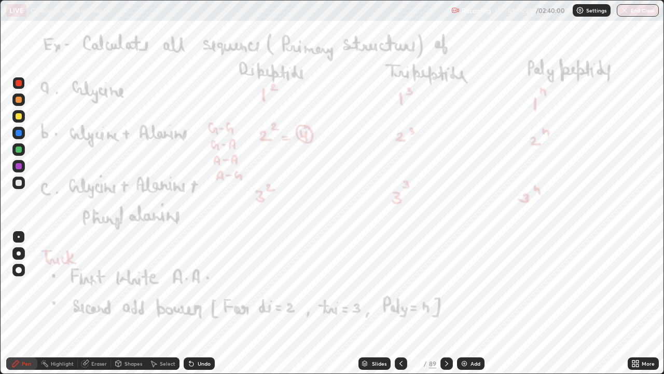
click at [30, 303] on div "Pen" at bounding box center [21, 363] width 31 height 12
click at [29, 303] on div "Pen" at bounding box center [21, 363] width 31 height 12
click at [441, 303] on div at bounding box center [447, 363] width 12 height 12
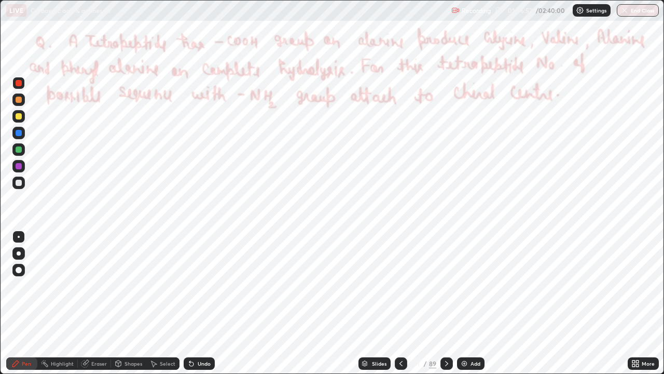
click at [446, 303] on icon at bounding box center [447, 363] width 8 height 8
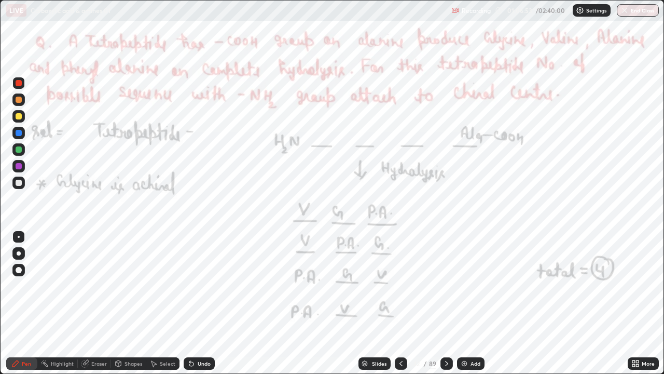
click at [441, 303] on div at bounding box center [447, 363] width 12 height 21
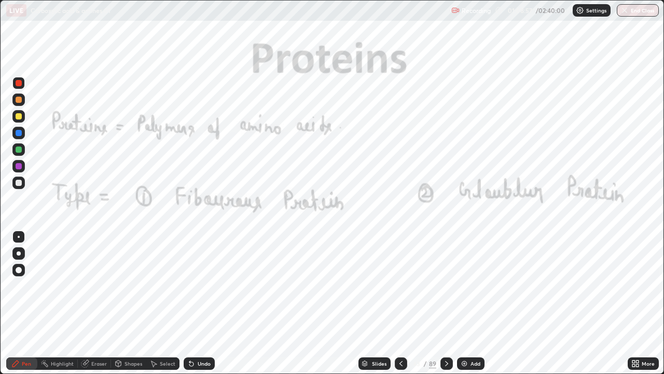
click at [477, 303] on div "Add" at bounding box center [476, 363] width 10 height 5
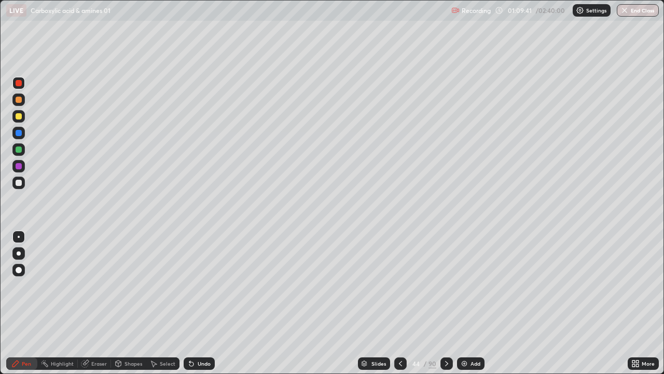
click at [400, 303] on icon at bounding box center [400, 363] width 8 height 8
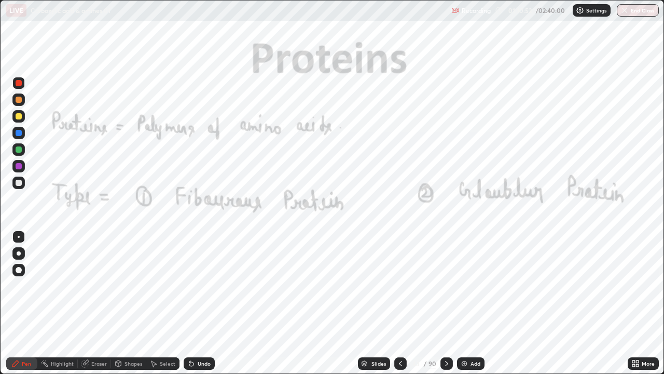
click at [17, 84] on div at bounding box center [19, 83] width 6 height 6
click at [20, 83] on div at bounding box center [19, 83] width 6 height 6
click at [103, 303] on div "Eraser" at bounding box center [99, 363] width 16 height 5
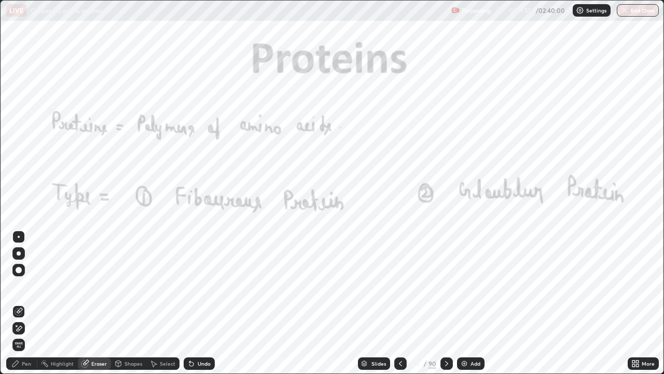
click at [34, 303] on div "Pen" at bounding box center [21, 363] width 31 height 12
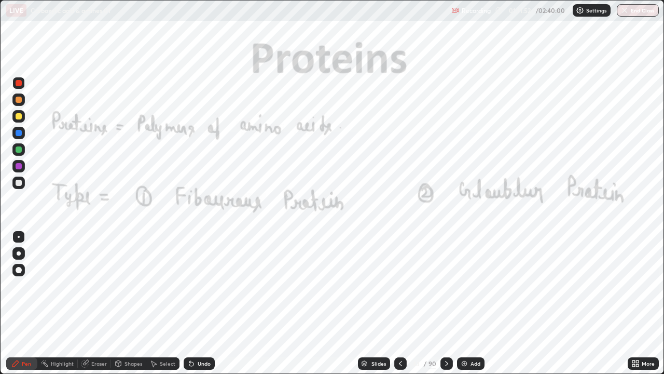
click at [30, 303] on div "Pen" at bounding box center [26, 363] width 9 height 5
click at [33, 303] on div "Pen" at bounding box center [21, 363] width 31 height 12
click at [169, 303] on div "Select" at bounding box center [162, 363] width 33 height 12
click at [165, 303] on div "Select" at bounding box center [162, 363] width 33 height 12
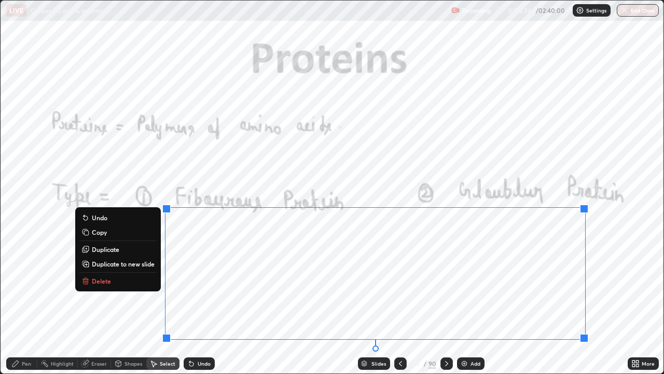
click at [118, 280] on button "Delete" at bounding box center [117, 280] width 77 height 12
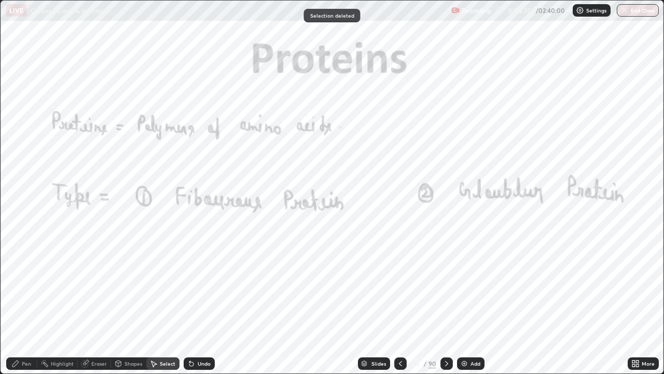
click at [32, 303] on div "Pen" at bounding box center [21, 363] width 31 height 12
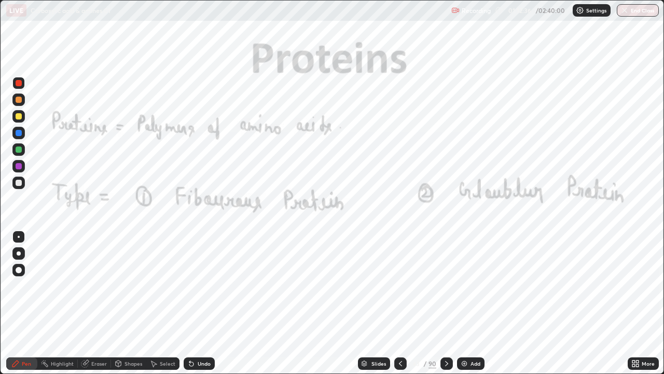
click at [19, 83] on div at bounding box center [19, 83] width 6 height 6
click at [20, 83] on div at bounding box center [19, 83] width 6 height 6
click at [162, 303] on div "Select" at bounding box center [168, 363] width 16 height 5
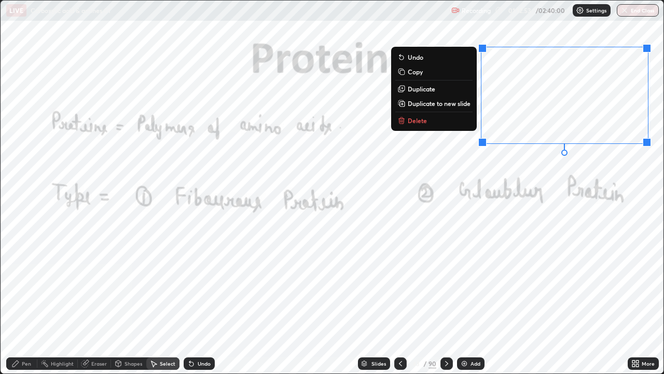
click at [414, 123] on p "Delete" at bounding box center [417, 120] width 19 height 8
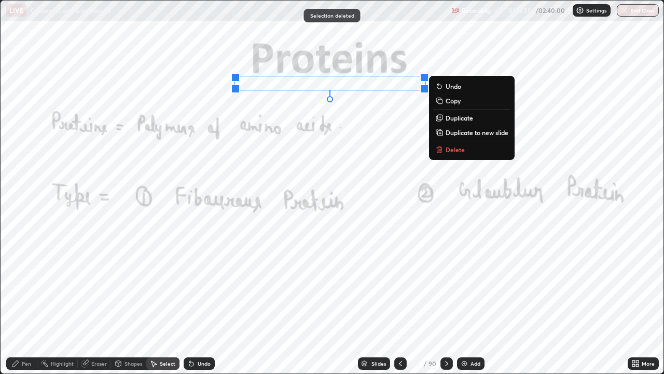
click at [454, 150] on p "Delete" at bounding box center [455, 149] width 19 height 8
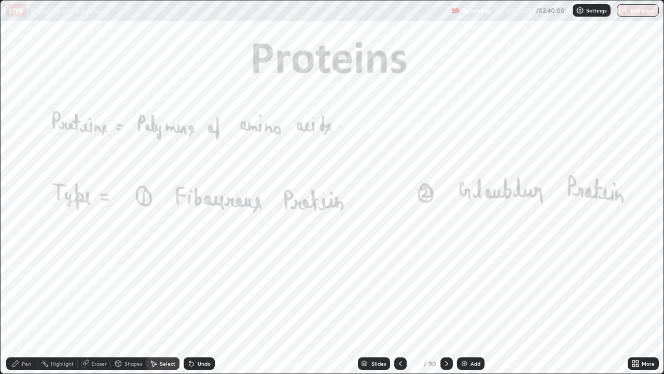
click at [21, 303] on div "Pen" at bounding box center [21, 363] width 31 height 12
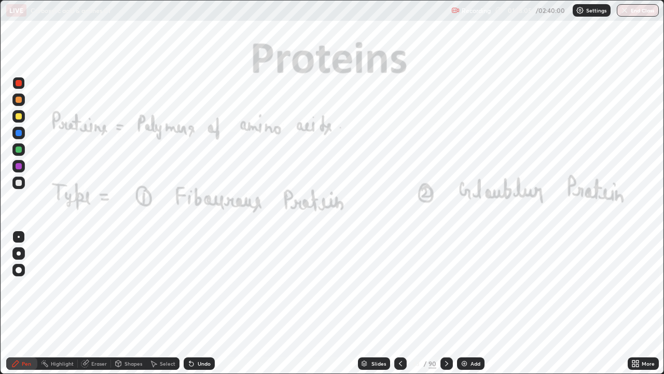
click at [24, 303] on div "Pen" at bounding box center [21, 363] width 31 height 12
click at [446, 303] on icon at bounding box center [447, 363] width 8 height 8
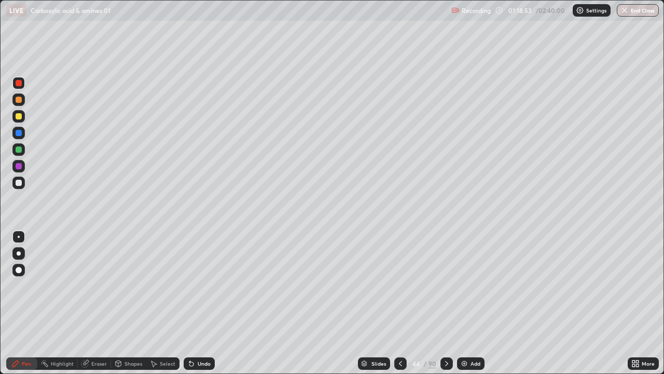
click at [445, 303] on icon at bounding box center [446, 363] width 3 height 5
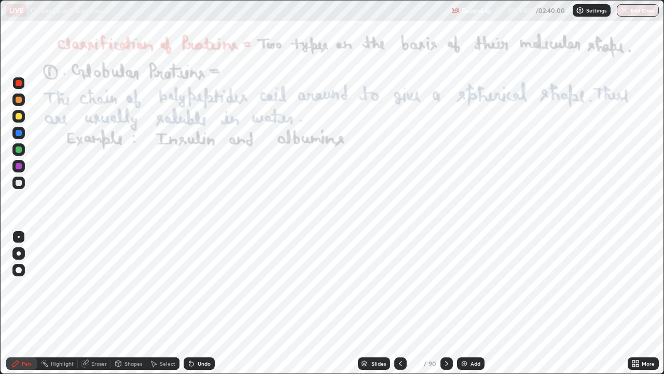
click at [447, 303] on icon at bounding box center [447, 363] width 8 height 8
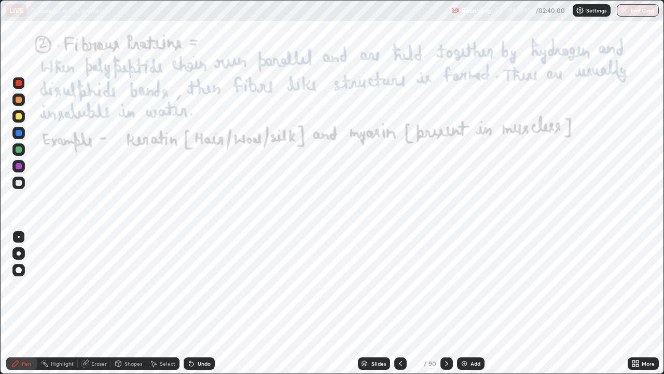
click at [448, 303] on icon at bounding box center [447, 363] width 8 height 8
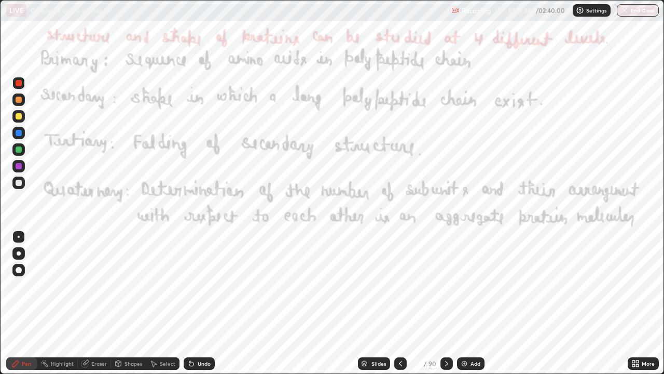
click at [445, 303] on icon at bounding box center [447, 363] width 8 height 8
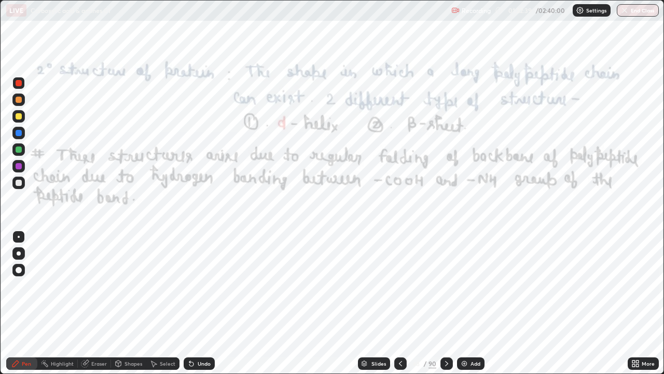
click at [446, 303] on icon at bounding box center [447, 363] width 8 height 8
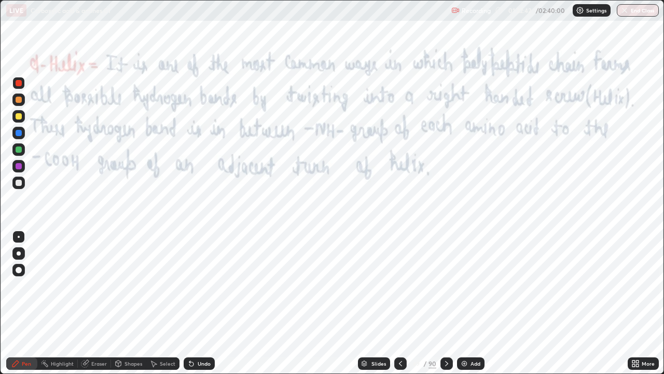
click at [450, 303] on icon at bounding box center [447, 363] width 8 height 8
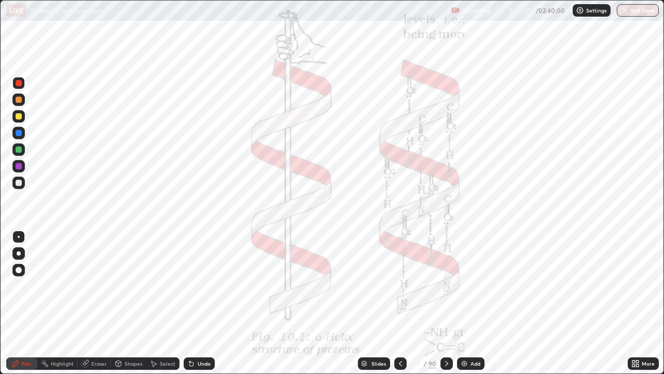
click at [400, 303] on icon at bounding box center [400, 363] width 8 height 8
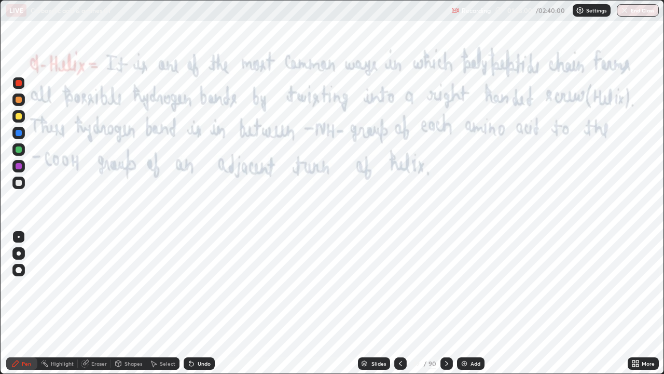
click at [400, 303] on icon at bounding box center [400, 363] width 8 height 8
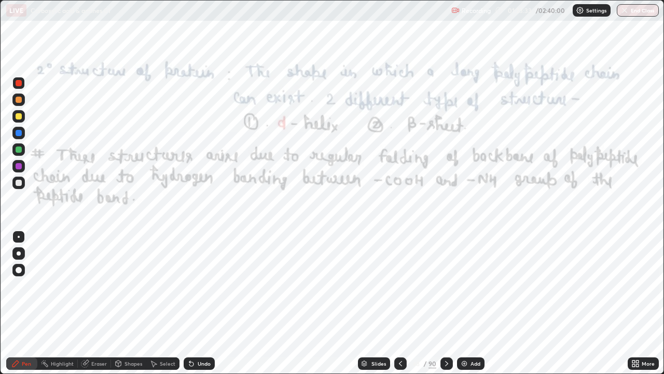
click at [445, 303] on icon at bounding box center [447, 363] width 8 height 8
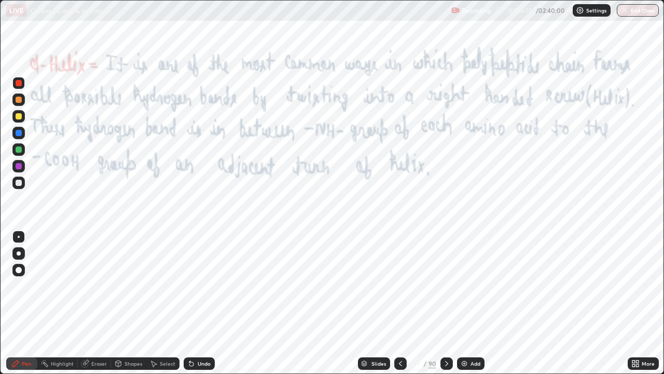
click at [447, 303] on icon at bounding box center [447, 363] width 8 height 8
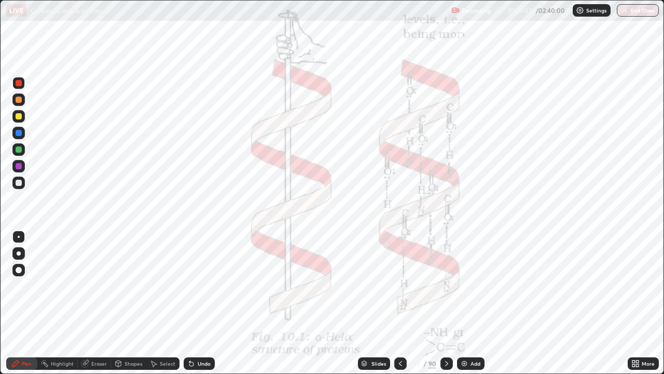
click at [446, 303] on icon at bounding box center [447, 363] width 8 height 8
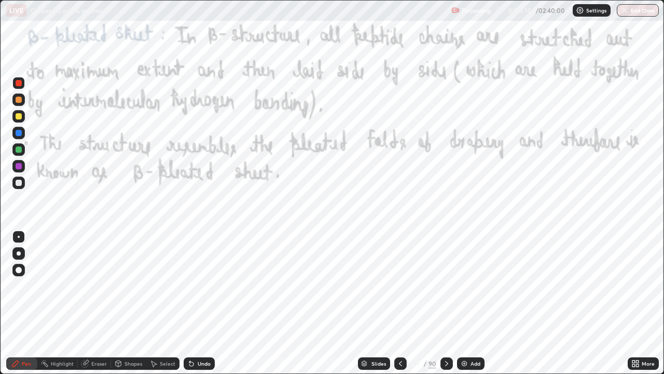
click at [448, 303] on icon at bounding box center [447, 363] width 8 height 8
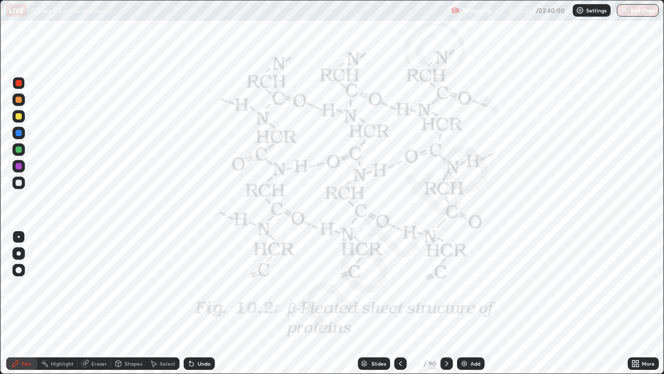
click at [19, 81] on div at bounding box center [19, 83] width 6 height 6
click at [446, 303] on icon at bounding box center [447, 363] width 8 height 8
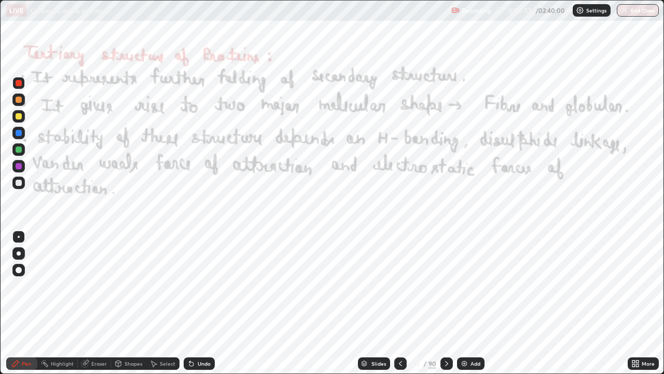
click at [445, 303] on icon at bounding box center [447, 363] width 8 height 8
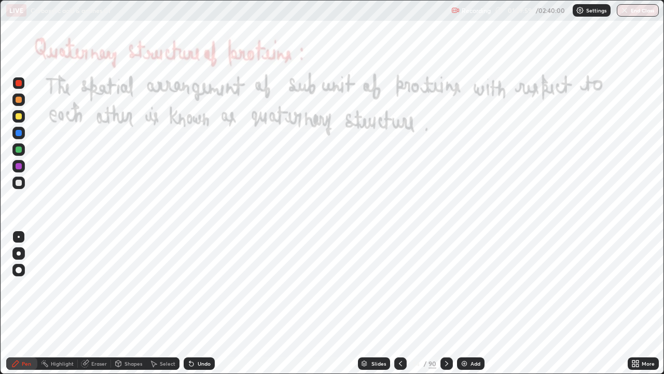
click at [400, 303] on icon at bounding box center [400, 363] width 3 height 5
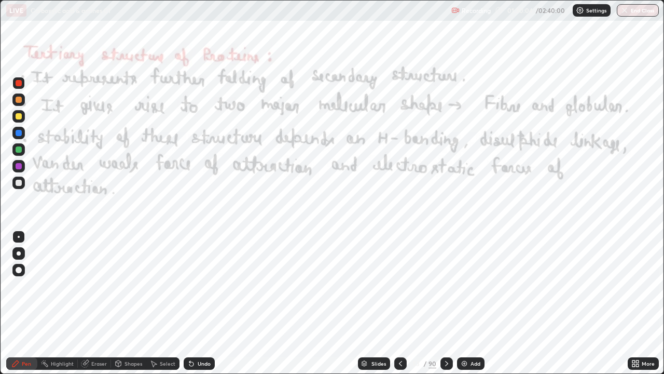
click at [446, 303] on icon at bounding box center [447, 363] width 8 height 8
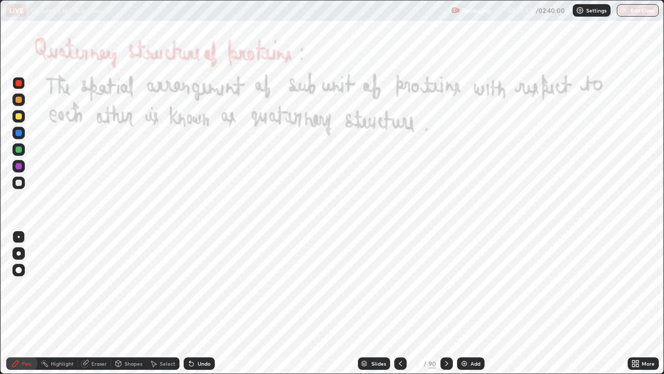
click at [446, 303] on icon at bounding box center [447, 363] width 8 height 8
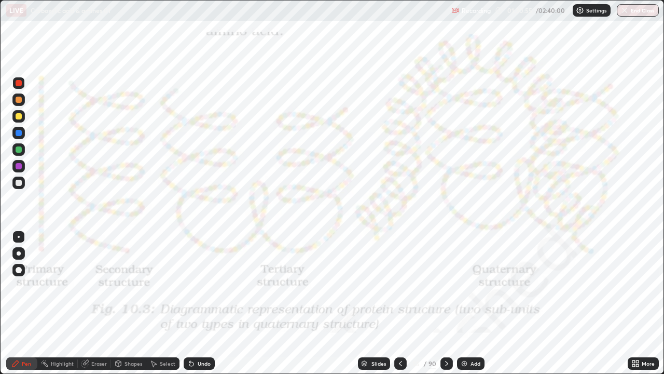
click at [445, 303] on icon at bounding box center [447, 363] width 8 height 8
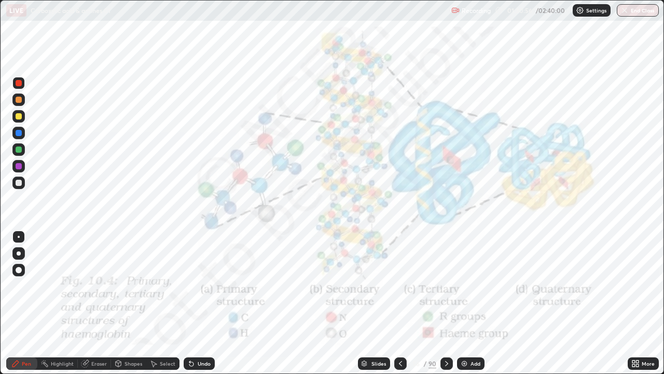
click at [446, 303] on icon at bounding box center [447, 363] width 8 height 8
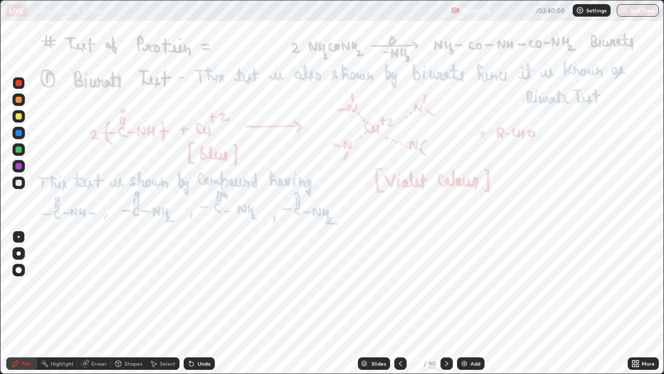
click at [446, 303] on icon at bounding box center [447, 363] width 8 height 8
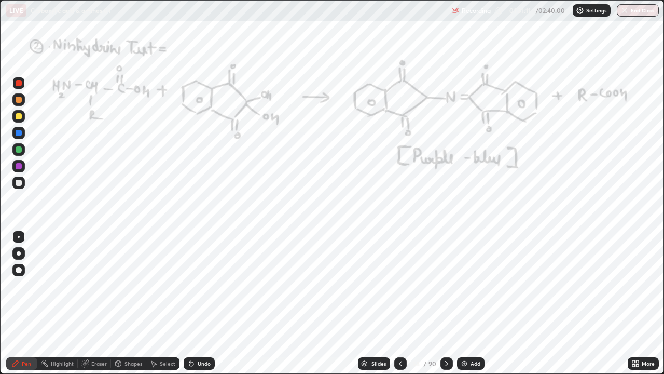
click at [446, 303] on icon at bounding box center [446, 363] width 3 height 5
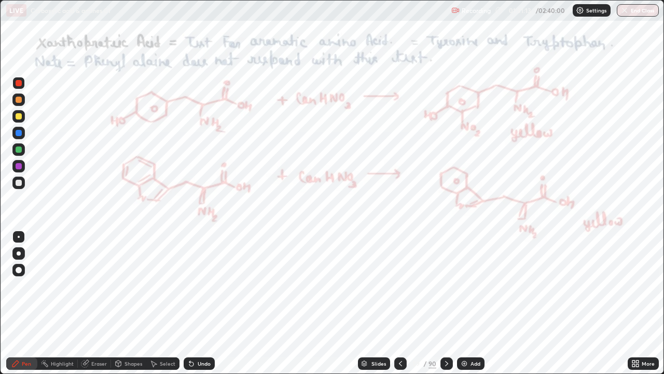
click at [400, 303] on icon at bounding box center [400, 363] width 8 height 8
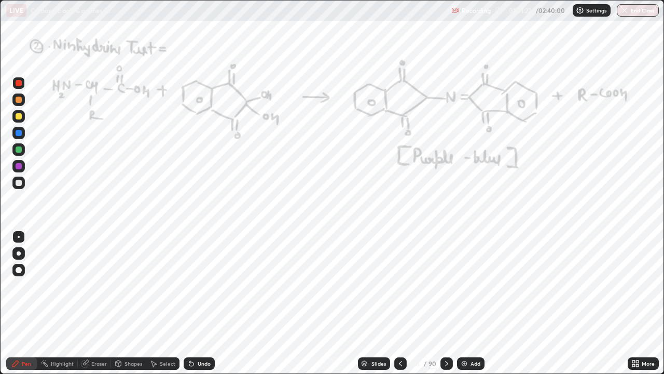
click at [448, 303] on div at bounding box center [447, 363] width 12 height 12
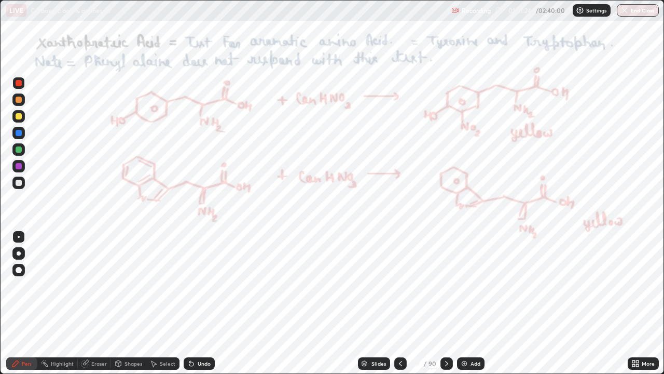
click at [446, 303] on icon at bounding box center [447, 363] width 8 height 8
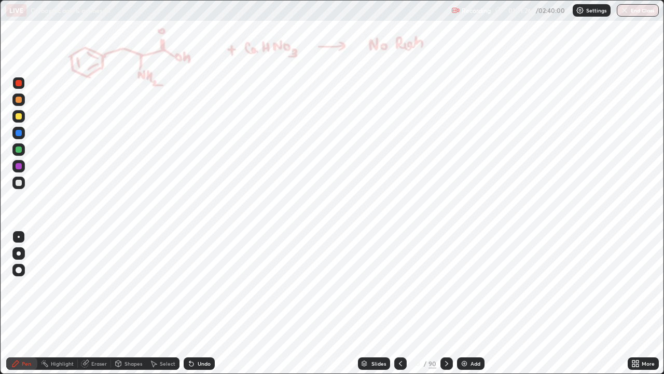
click at [445, 303] on icon at bounding box center [447, 363] width 8 height 8
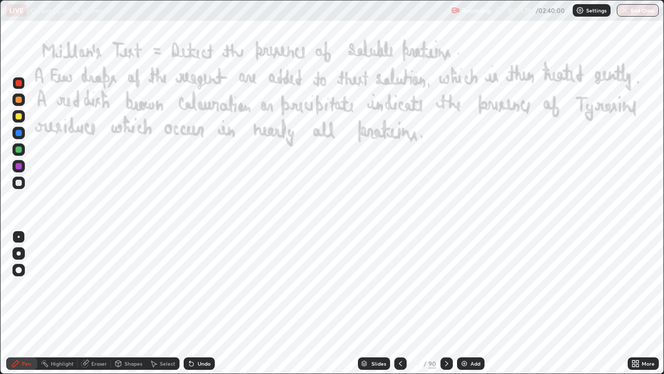
click at [446, 303] on icon at bounding box center [447, 363] width 8 height 8
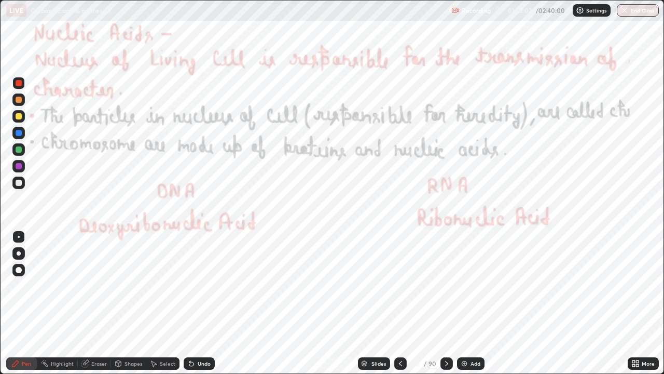
click at [17, 82] on div at bounding box center [19, 83] width 6 height 6
click at [23, 83] on div at bounding box center [18, 83] width 12 height 12
click at [445, 303] on icon at bounding box center [447, 363] width 8 height 8
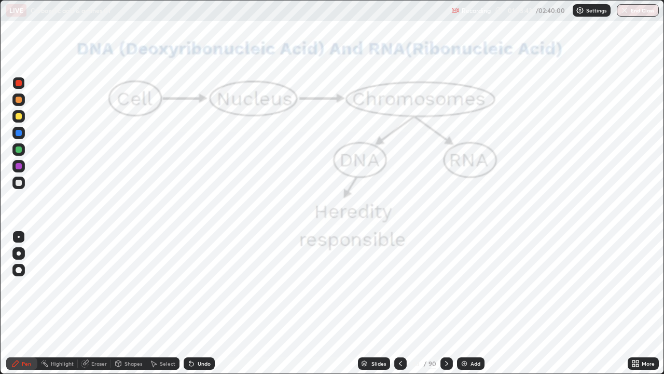
click at [445, 303] on icon at bounding box center [447, 363] width 8 height 8
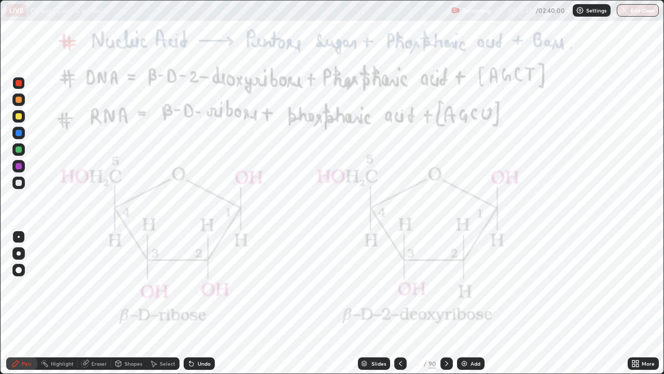
click at [446, 303] on icon at bounding box center [447, 363] width 8 height 8
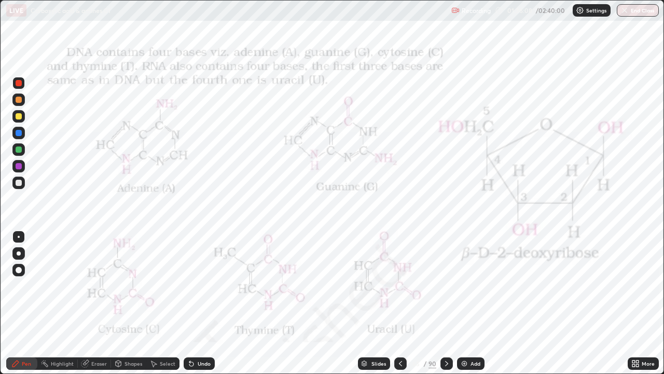
click at [23, 303] on div "Pen" at bounding box center [21, 363] width 31 height 12
click at [24, 303] on div "Pen" at bounding box center [21, 363] width 31 height 12
click at [31, 303] on div "Pen" at bounding box center [21, 363] width 31 height 12
click at [19, 84] on div at bounding box center [19, 83] width 6 height 6
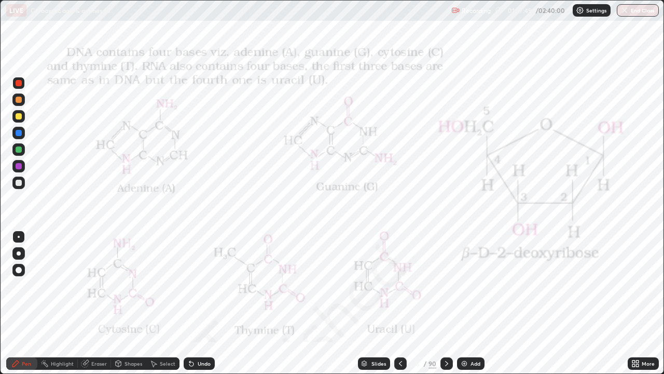
click at [446, 303] on icon at bounding box center [447, 363] width 8 height 8
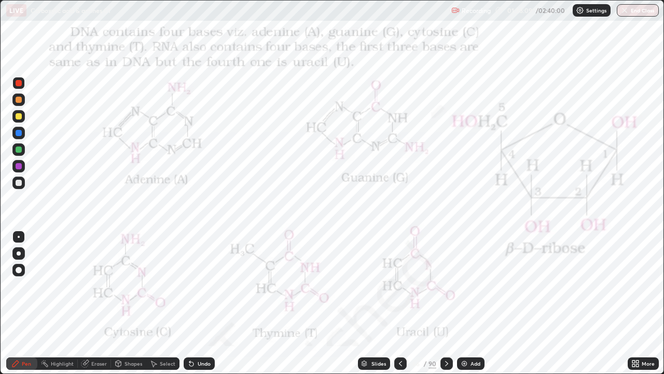
click at [446, 303] on icon at bounding box center [447, 363] width 8 height 8
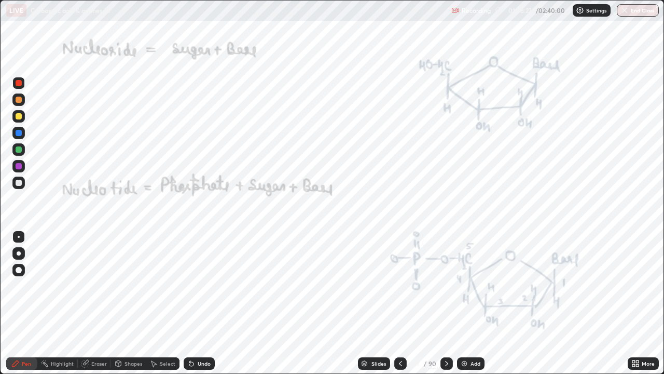
click at [204, 303] on div "Undo" at bounding box center [204, 363] width 13 height 5
click at [207, 303] on div "Undo" at bounding box center [204, 363] width 13 height 5
click at [446, 303] on icon at bounding box center [447, 363] width 8 height 8
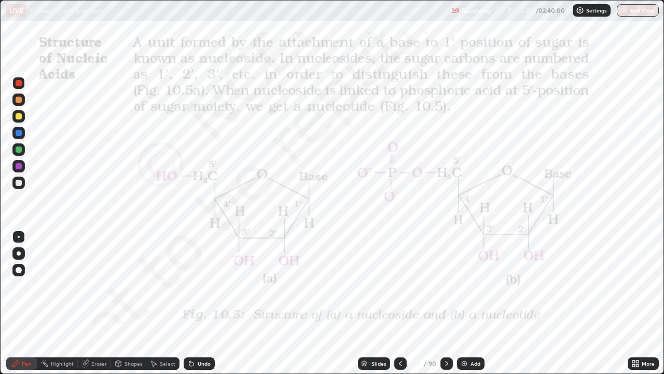
click at [446, 303] on icon at bounding box center [447, 363] width 8 height 8
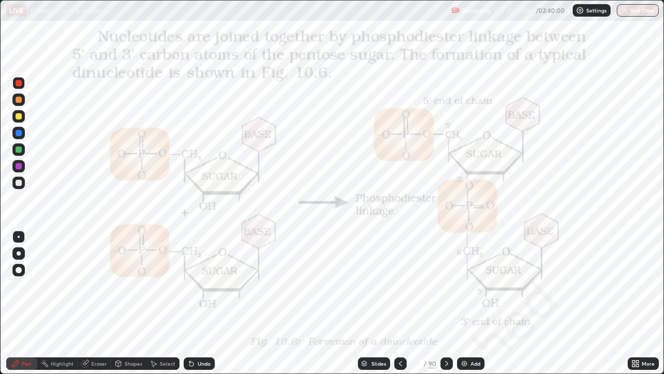
click at [205, 303] on div "Undo" at bounding box center [204, 363] width 13 height 5
click at [208, 303] on div "Undo" at bounding box center [204, 363] width 13 height 5
click at [99, 303] on div "Eraser" at bounding box center [99, 363] width 16 height 5
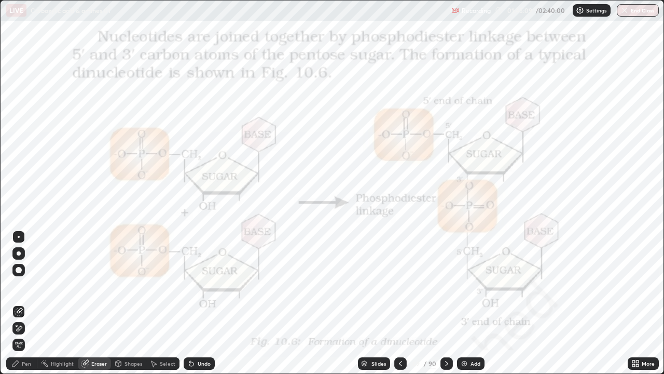
click at [198, 303] on div "Undo" at bounding box center [204, 363] width 13 height 5
click at [26, 303] on div "Pen" at bounding box center [26, 363] width 9 height 5
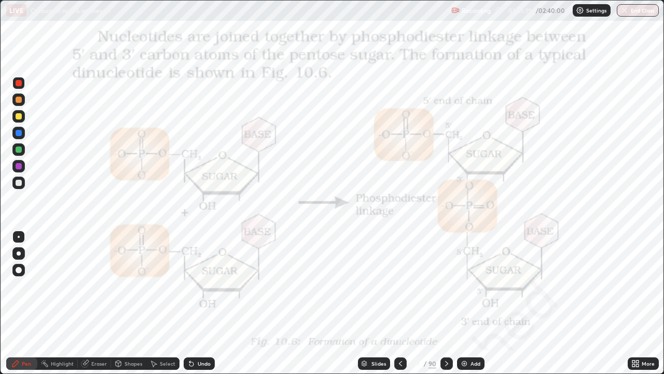
click at [23, 303] on div "Pen" at bounding box center [26, 363] width 9 height 5
click at [447, 303] on icon at bounding box center [447, 363] width 8 height 8
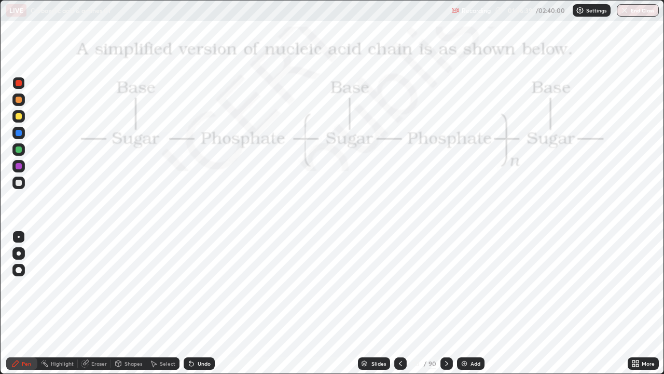
click at [441, 303] on div at bounding box center [447, 363] width 12 height 12
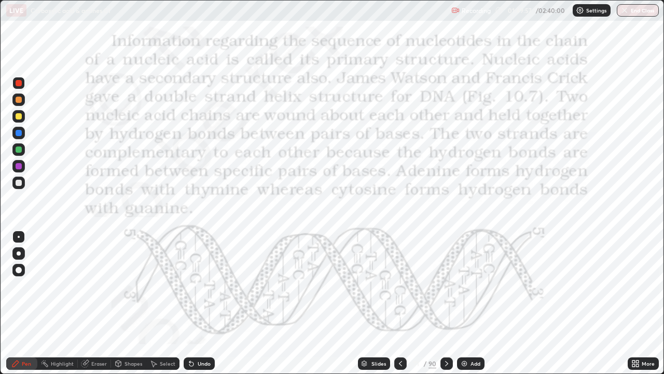
click at [446, 303] on icon at bounding box center [447, 363] width 8 height 8
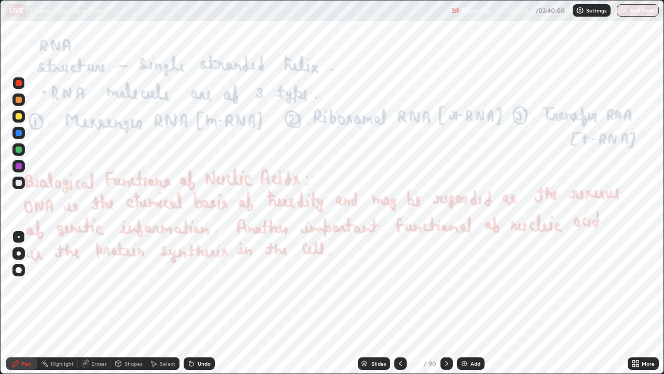
click at [446, 303] on icon at bounding box center [447, 363] width 8 height 8
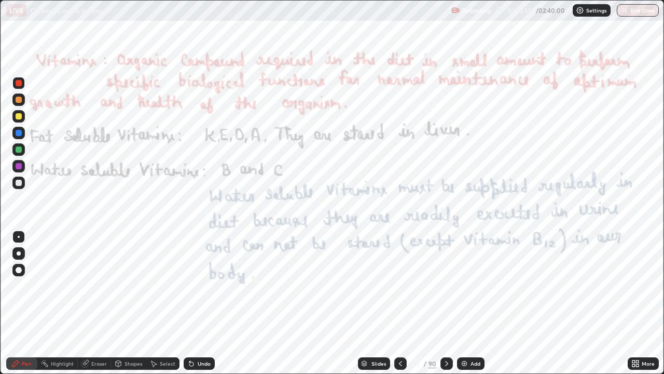
click at [633, 303] on icon at bounding box center [633, 361] width 3 height 3
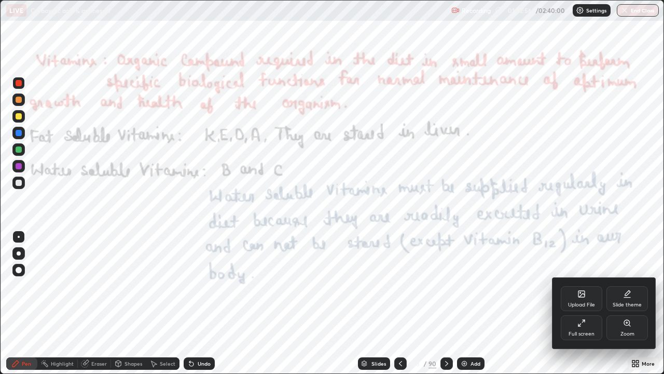
click at [583, 303] on div "Full screen" at bounding box center [582, 333] width 26 height 5
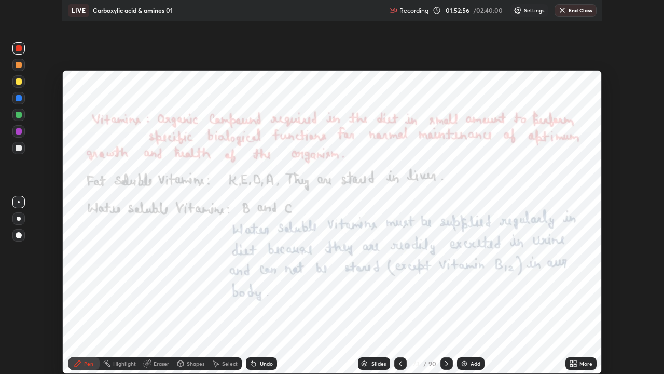
scroll to position [51583, 51222]
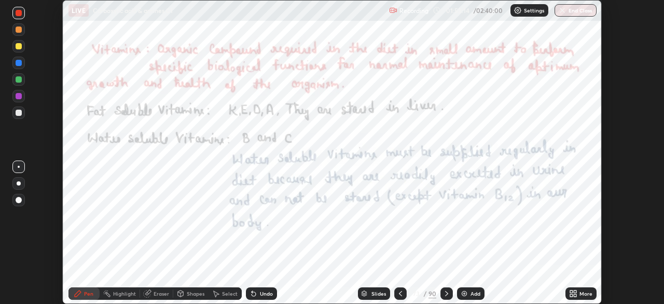
click at [575, 295] on icon at bounding box center [575, 295] width 3 height 3
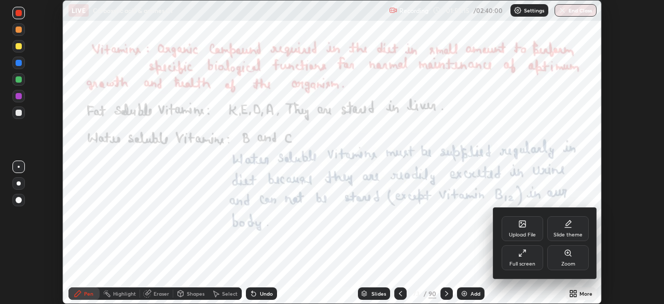
click at [531, 259] on div "Full screen" at bounding box center [523, 257] width 42 height 25
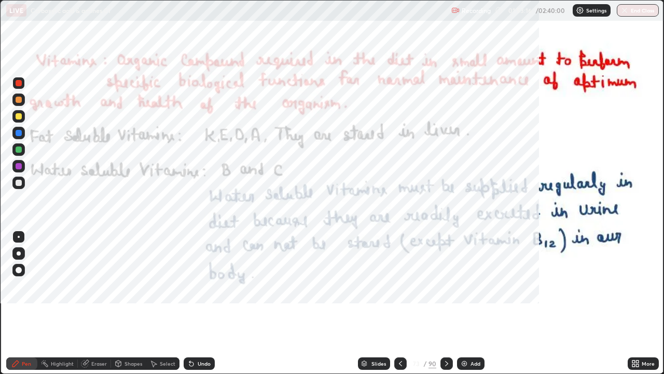
scroll to position [374, 664]
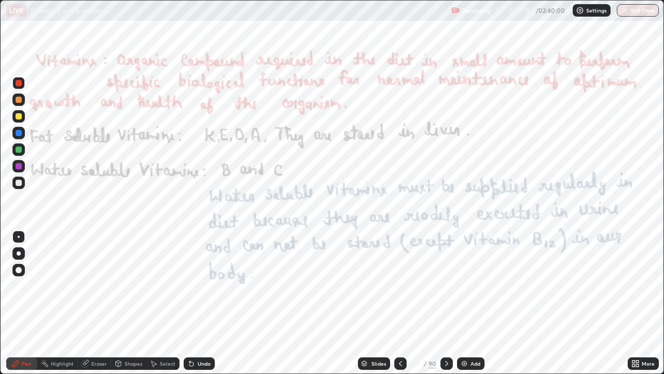
click at [447, 303] on icon at bounding box center [446, 363] width 3 height 5
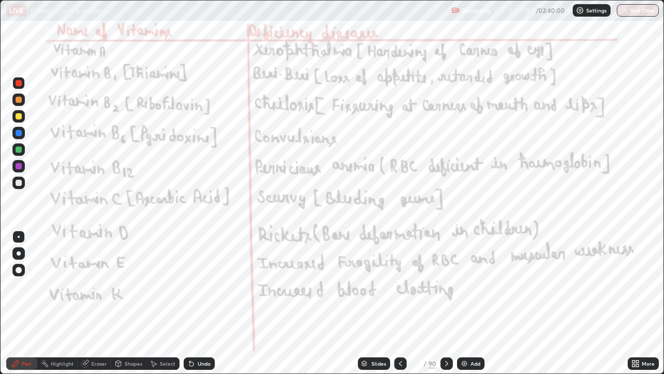
click at [446, 303] on icon at bounding box center [447, 363] width 8 height 8
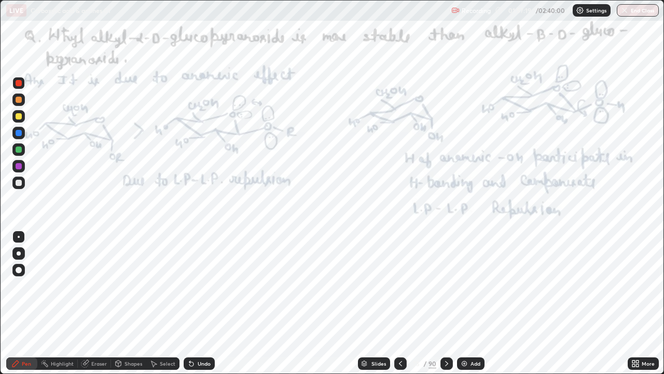
click at [446, 303] on icon at bounding box center [447, 363] width 8 height 8
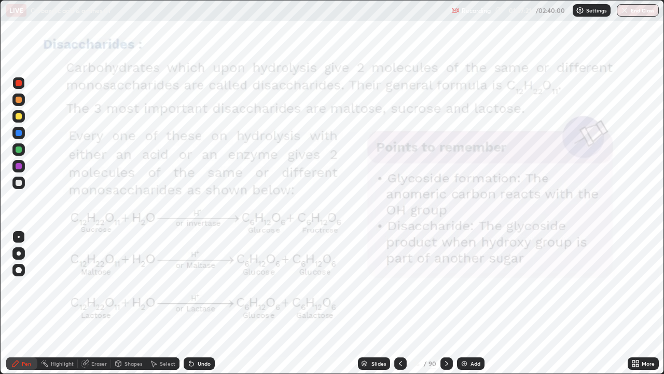
click at [400, 303] on icon at bounding box center [400, 363] width 8 height 8
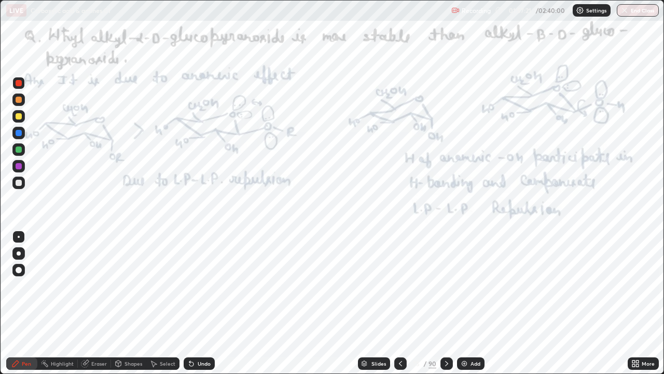
click at [401, 303] on icon at bounding box center [400, 363] width 8 height 8
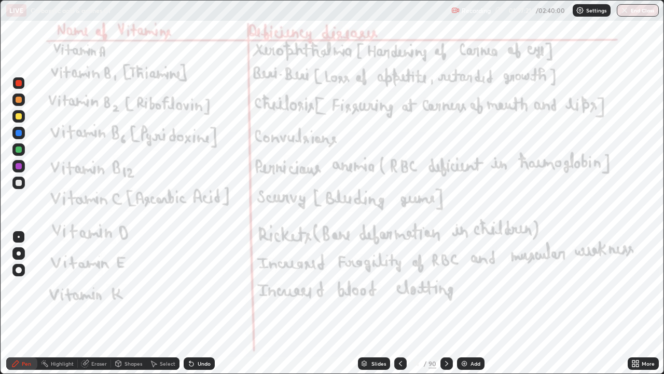
click at [400, 303] on icon at bounding box center [400, 363] width 8 height 8
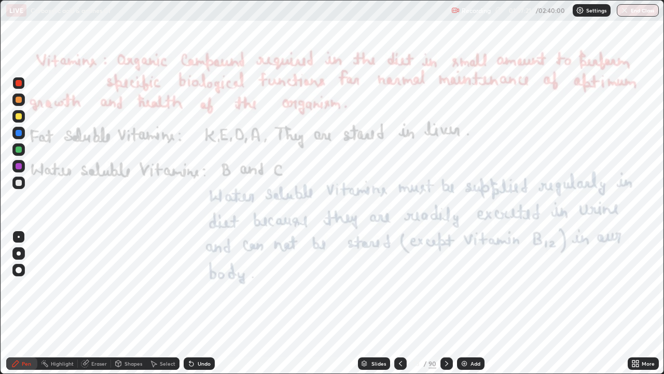
click at [400, 303] on icon at bounding box center [400, 363] width 8 height 8
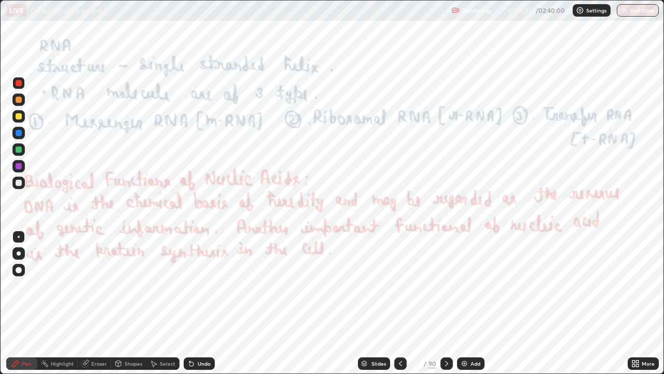
click at [446, 303] on icon at bounding box center [447, 363] width 8 height 8
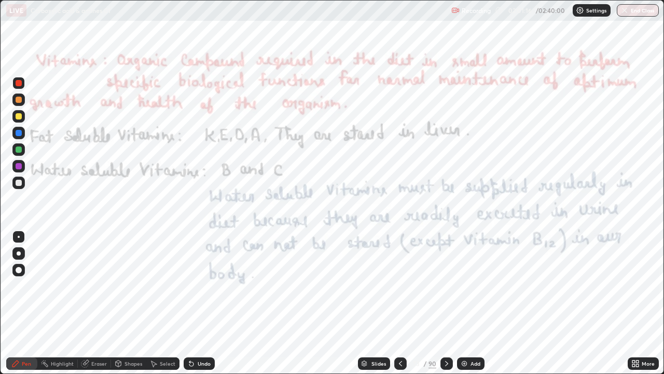
click at [447, 303] on icon at bounding box center [447, 363] width 8 height 8
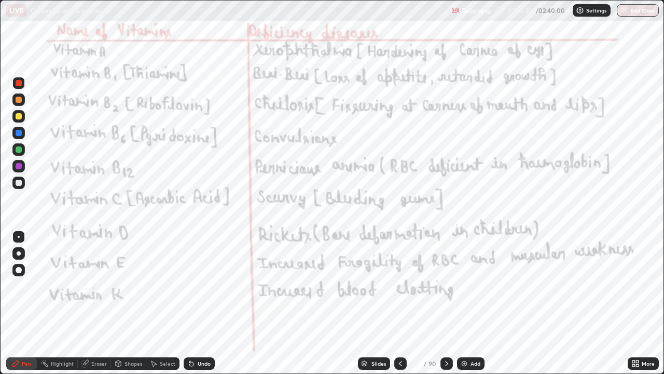
click at [388, 303] on div "Slides" at bounding box center [374, 363] width 32 height 12
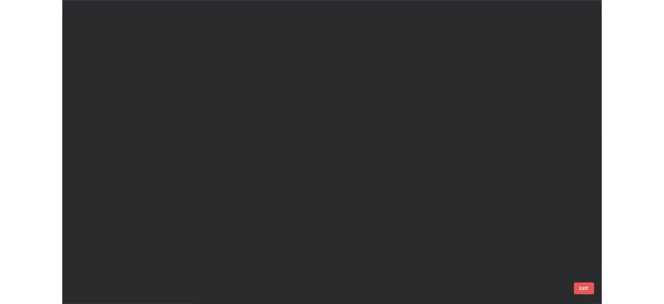
scroll to position [3124, 0]
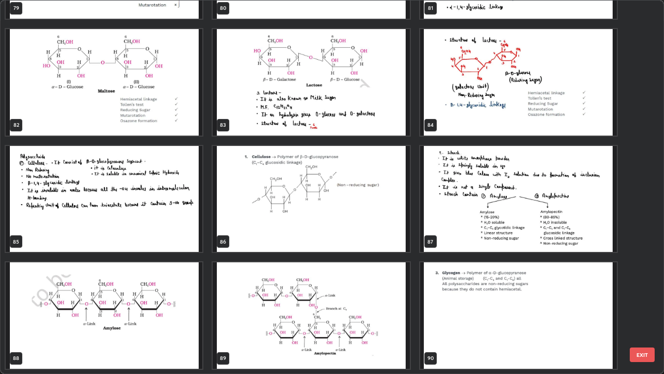
click at [478, 303] on img "grid" at bounding box center [518, 315] width 197 height 106
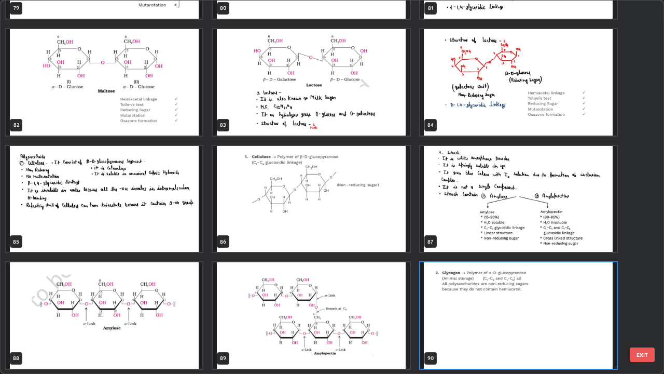
click at [477, 303] on img "grid" at bounding box center [518, 315] width 197 height 106
click at [480, 303] on img "grid" at bounding box center [518, 315] width 197 height 106
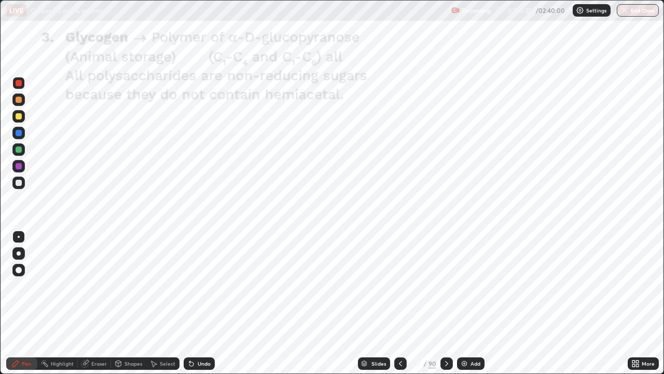
click at [472, 303] on div "Add" at bounding box center [470, 363] width 27 height 12
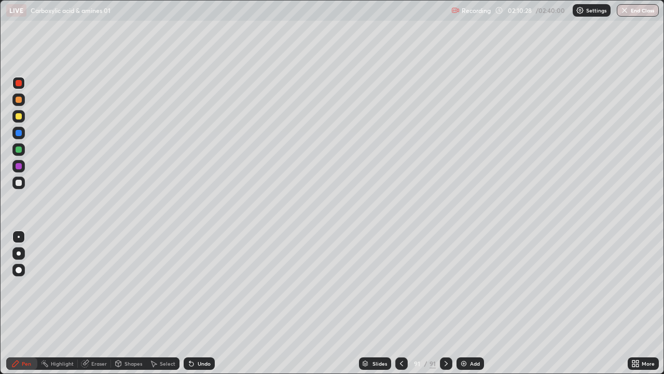
click at [19, 117] on div at bounding box center [19, 116] width 6 height 6
click at [200, 303] on div "Undo" at bounding box center [204, 363] width 13 height 5
click at [202, 303] on div "Undo" at bounding box center [204, 363] width 13 height 5
click at [204, 303] on div "Undo" at bounding box center [199, 363] width 31 height 12
click at [205, 303] on div "Undo" at bounding box center [199, 363] width 31 height 12
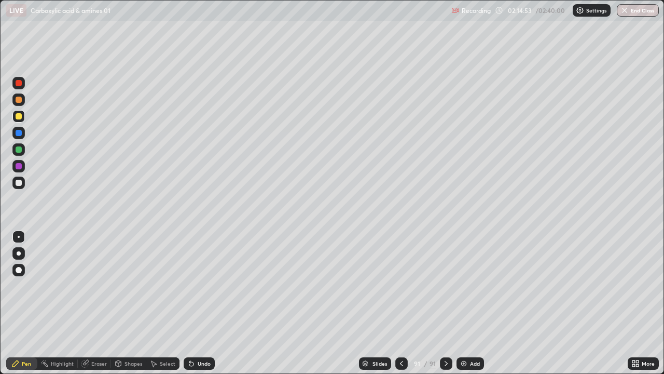
click at [472, 303] on div "Add" at bounding box center [475, 363] width 10 height 5
click at [20, 182] on div at bounding box center [19, 183] width 6 height 6
click at [18, 182] on div at bounding box center [19, 183] width 6 height 6
click at [207, 303] on div "Undo" at bounding box center [204, 363] width 13 height 5
click at [204, 303] on div "Undo" at bounding box center [204, 363] width 13 height 5
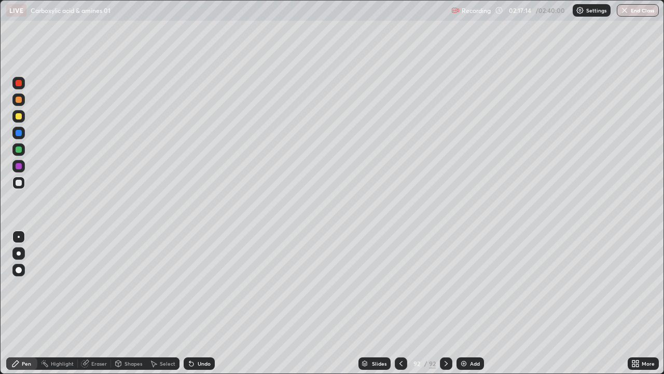
click at [209, 303] on div "Undo" at bounding box center [199, 363] width 31 height 12
click at [210, 303] on div "Undo" at bounding box center [199, 363] width 31 height 12
click at [207, 303] on div "Undo" at bounding box center [204, 363] width 13 height 5
click at [205, 303] on div "Undo" at bounding box center [204, 363] width 13 height 5
click at [204, 303] on div "Undo" at bounding box center [204, 363] width 13 height 5
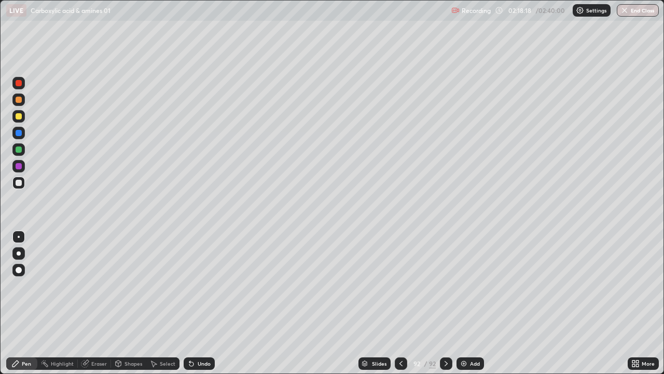
click at [204, 303] on div "Undo" at bounding box center [204, 363] width 13 height 5
click at [202, 303] on div "Undo" at bounding box center [204, 363] width 13 height 5
click at [622, 5] on button "End Class" at bounding box center [638, 10] width 42 height 12
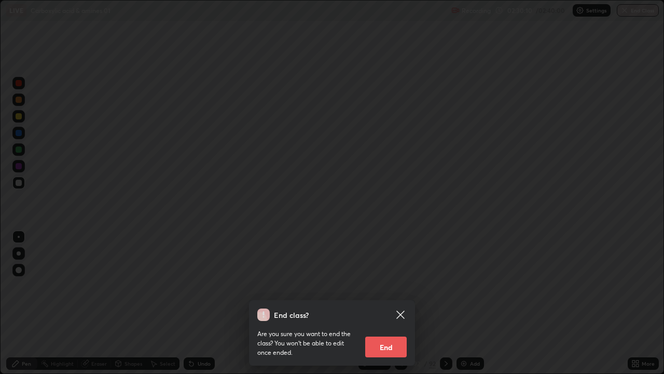
click at [623, 10] on div "End class? Are you sure you want to end the class? You won’t be able to edit on…" at bounding box center [332, 187] width 664 height 374
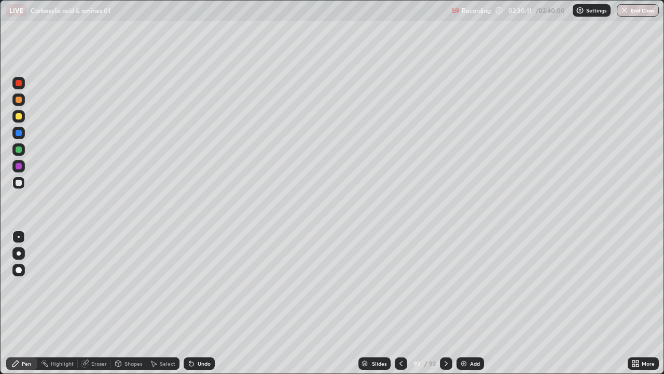
click at [626, 9] on img "button" at bounding box center [625, 10] width 8 height 8
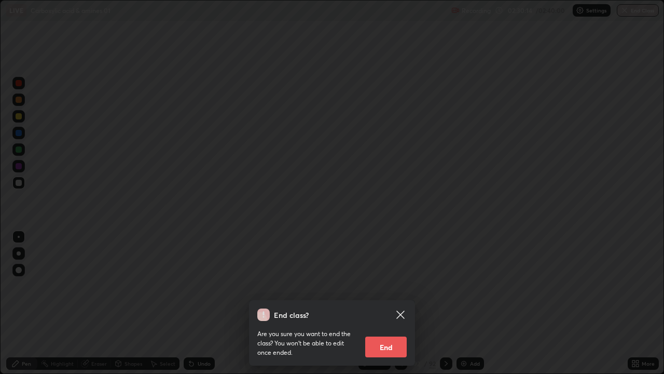
click at [391, 303] on button "End" at bounding box center [386, 346] width 42 height 21
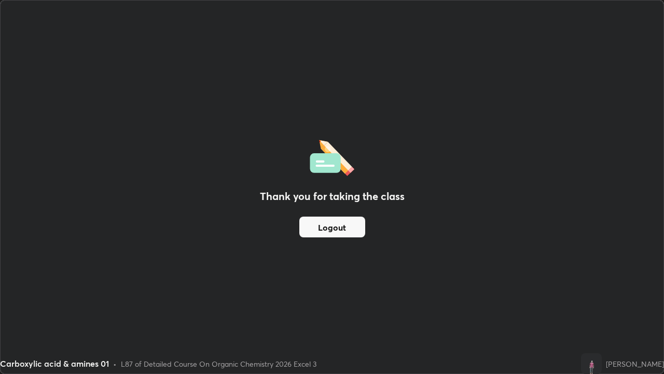
click at [340, 227] on button "Logout" at bounding box center [332, 226] width 66 height 21
click at [332, 228] on button "Logout" at bounding box center [332, 226] width 66 height 21
click at [336, 229] on button "Logout" at bounding box center [332, 226] width 66 height 21
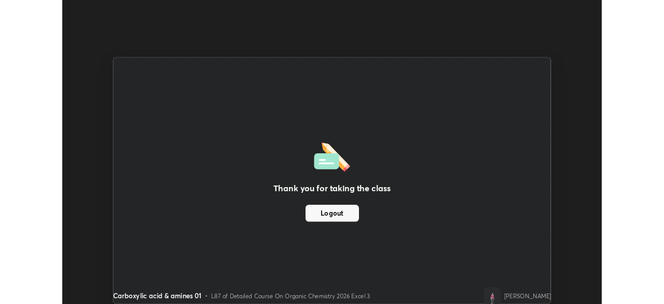
scroll to position [51583, 51222]
